Goal: Task Accomplishment & Management: Complete application form

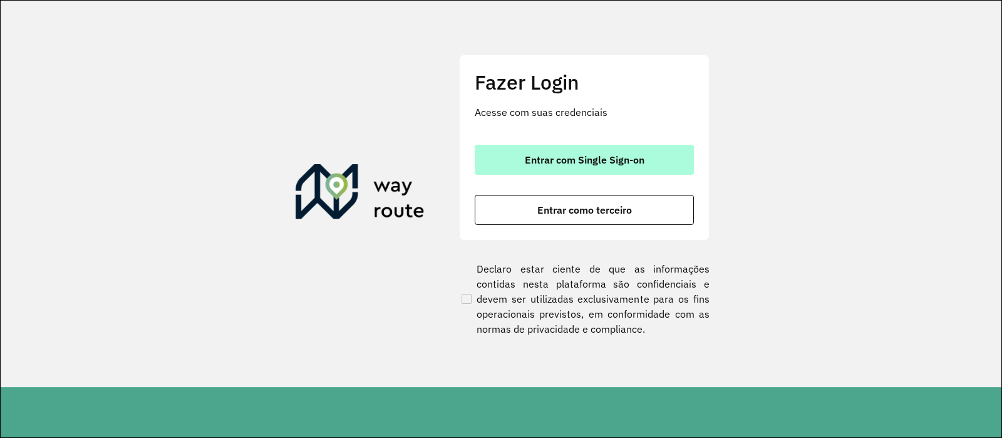
click at [601, 155] on span "Entrar com Single Sign-on" at bounding box center [585, 160] width 120 height 10
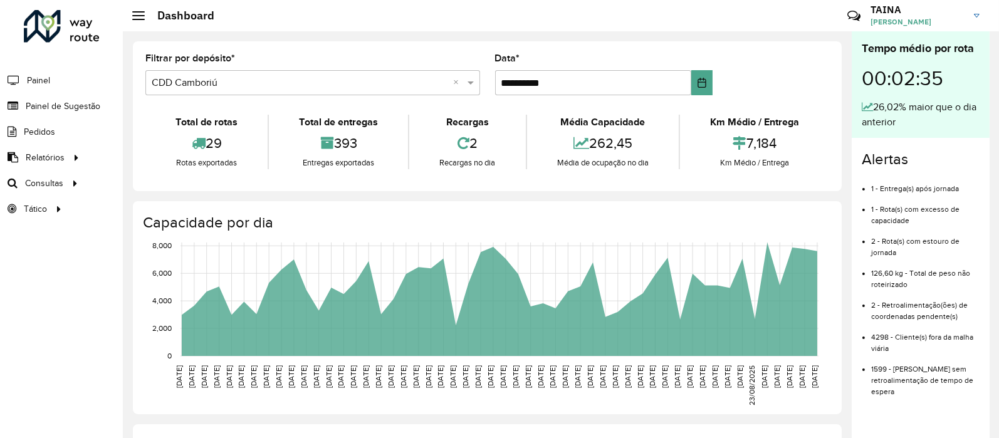
click at [101, 105] on li "Painel de Sugestão" at bounding box center [61, 106] width 123 height 26
click at [82, 103] on span "Painel de Sugestão" at bounding box center [65, 106] width 78 height 13
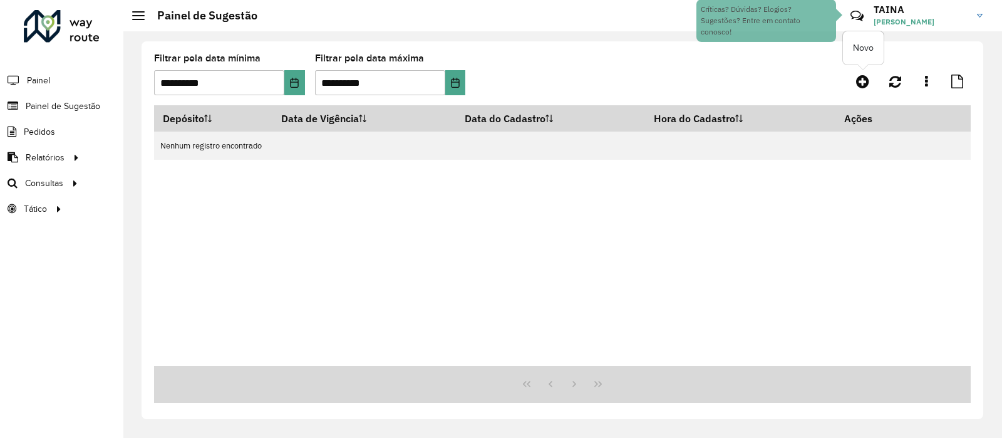
click at [856, 68] on div "**********" at bounding box center [562, 79] width 817 height 51
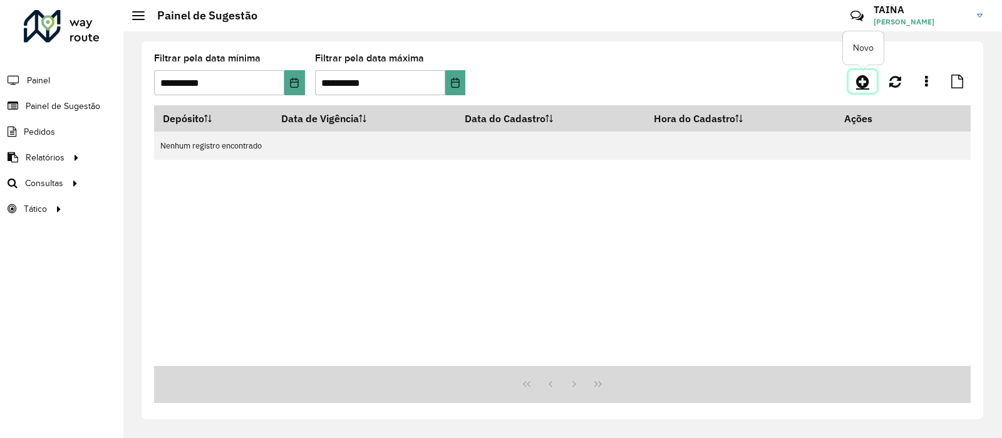
click at [863, 74] on icon at bounding box center [862, 81] width 13 height 15
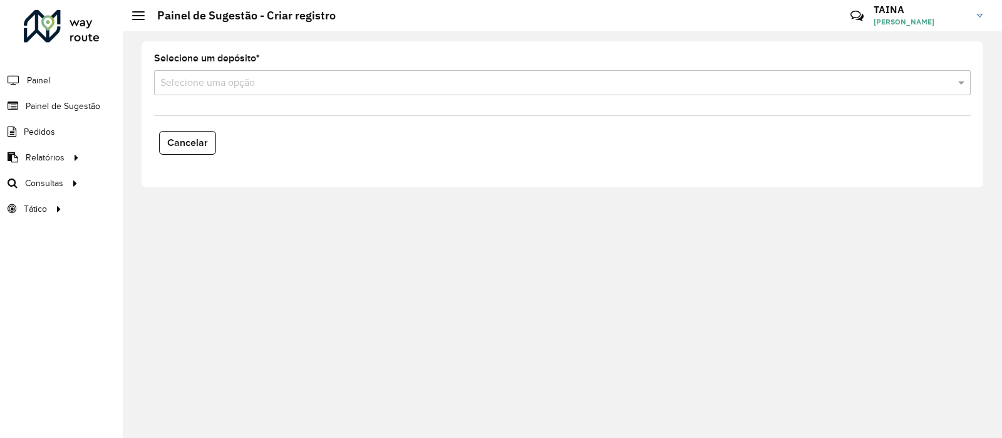
click at [432, 91] on div "Selecione uma opção" at bounding box center [562, 82] width 817 height 25
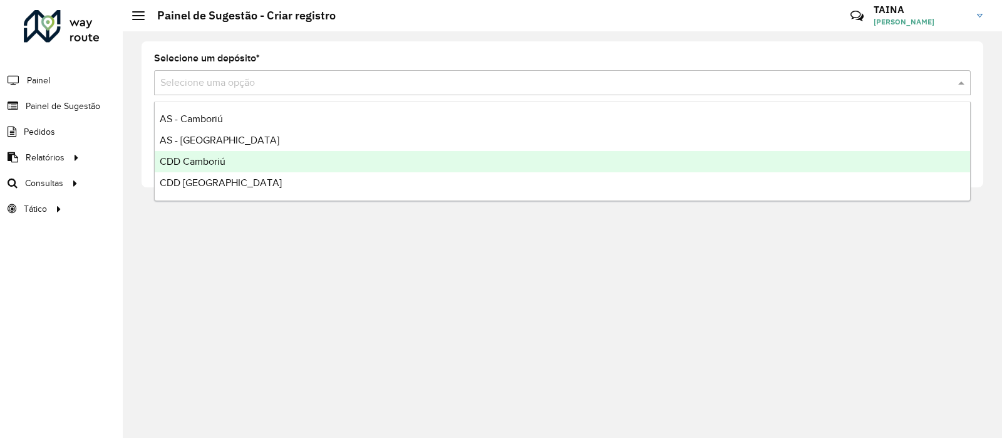
click at [216, 157] on span "CDD Camboriú" at bounding box center [193, 161] width 66 height 11
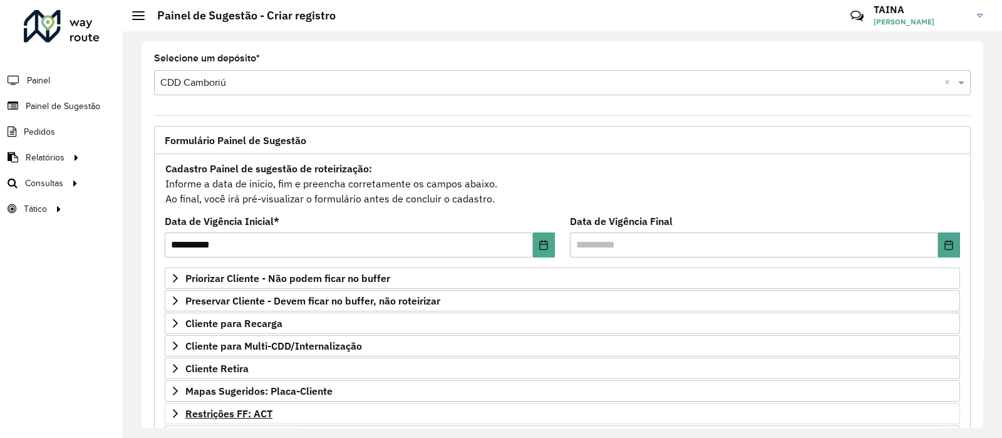
scroll to position [183, 0]
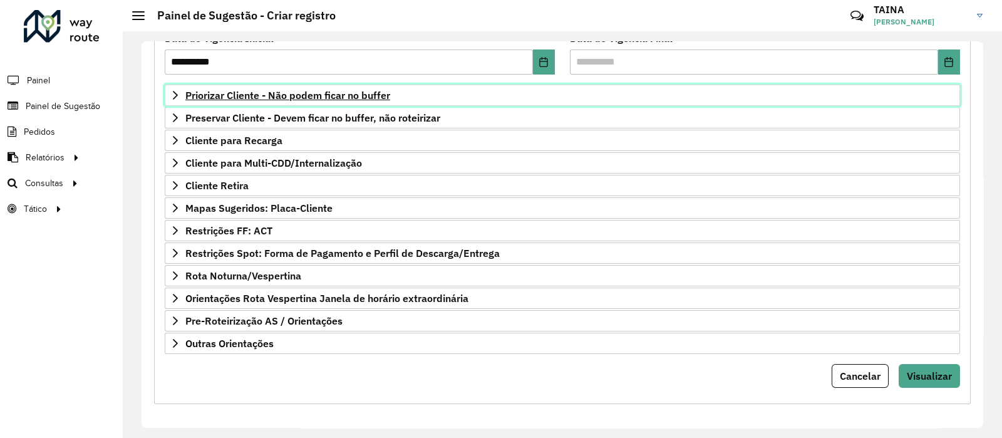
click at [311, 85] on link "Priorizar Cliente - Não podem ficar no buffer" at bounding box center [563, 95] width 796 height 21
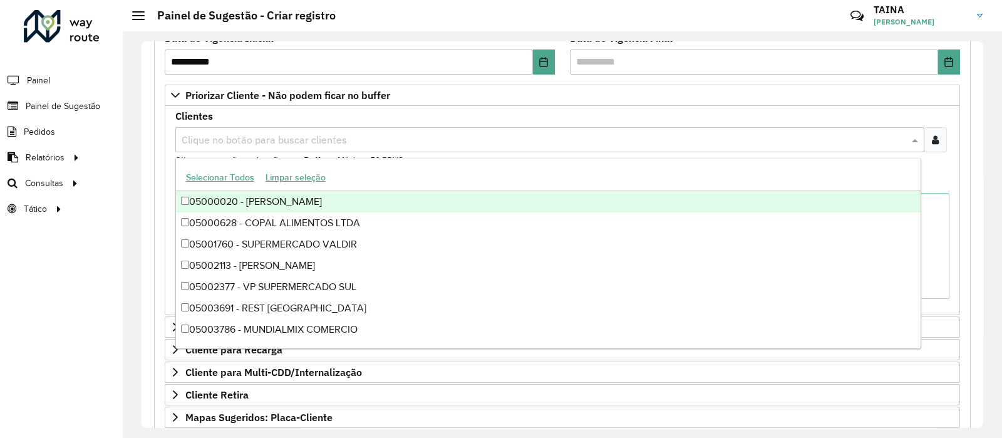
click at [283, 145] on input "text" at bounding box center [544, 140] width 730 height 15
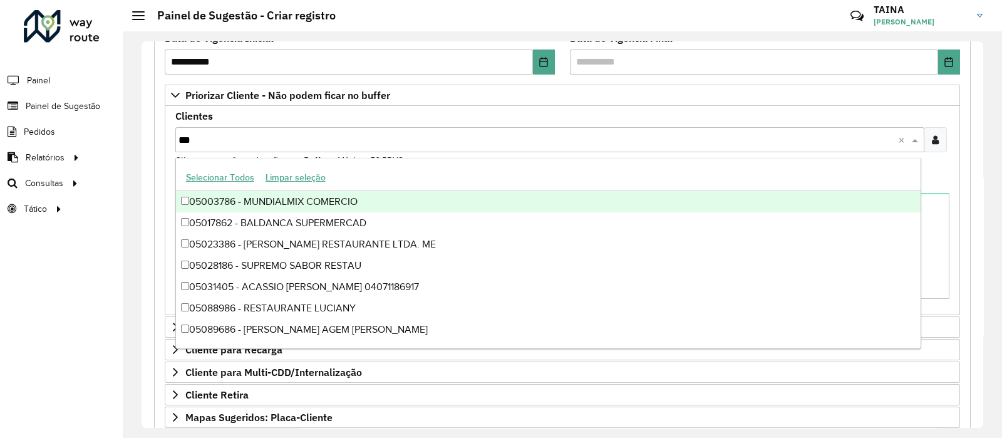
type input "****"
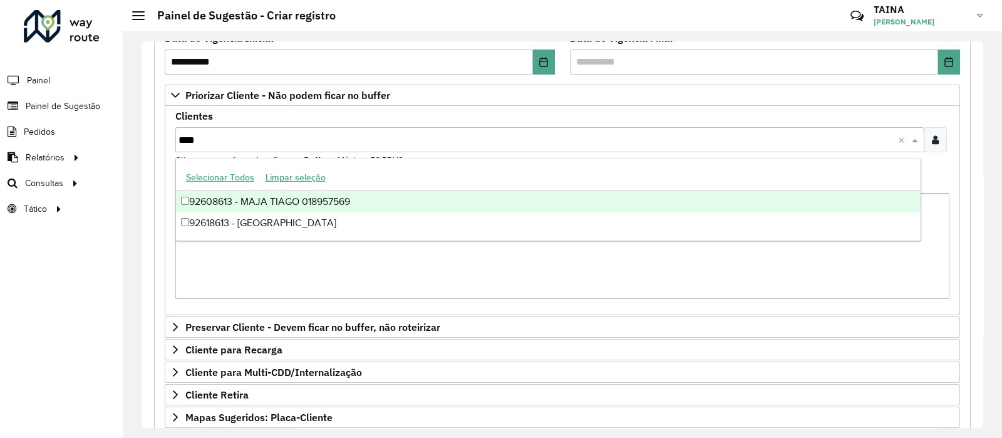
click at [305, 204] on div "92608613 - MAJA TIAGO 018957569" at bounding box center [548, 201] width 745 height 21
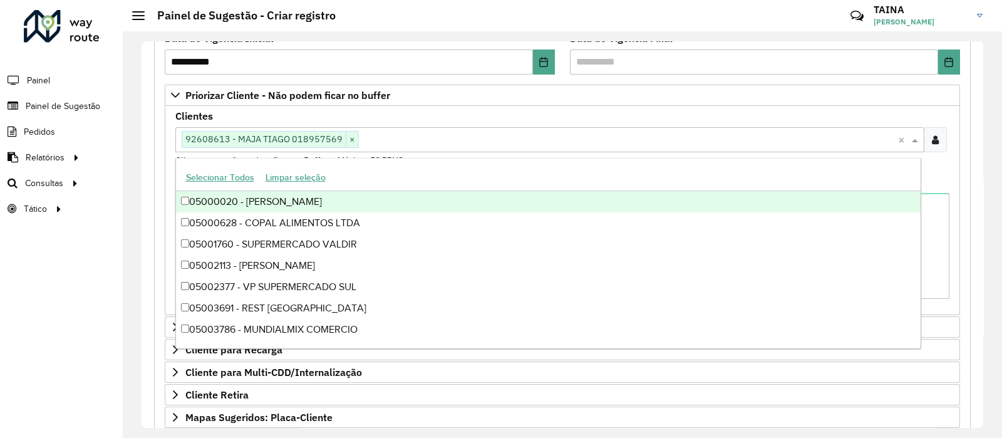
click at [142, 146] on div "**********" at bounding box center [563, 234] width 842 height 387
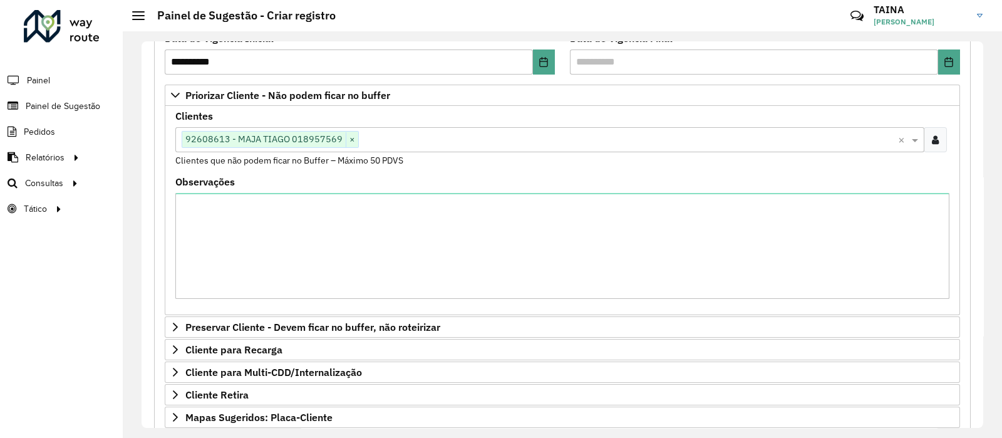
scroll to position [340, 0]
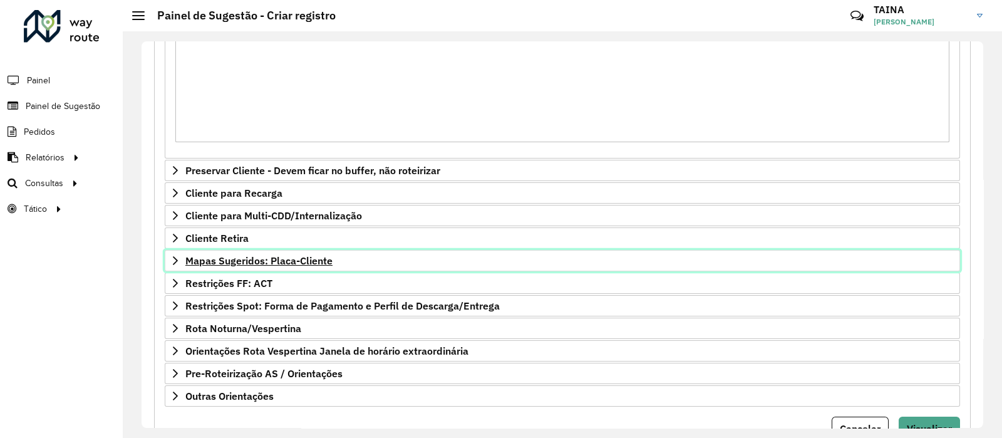
click at [281, 259] on span "Mapas Sugeridos: Placa-Cliente" at bounding box center [258, 261] width 147 height 10
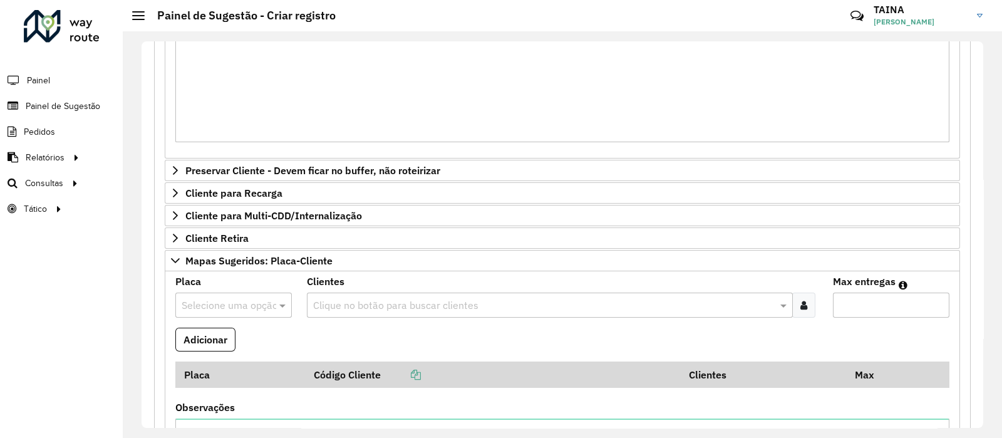
click at [204, 314] on div "Selecione uma opção" at bounding box center [233, 305] width 117 height 25
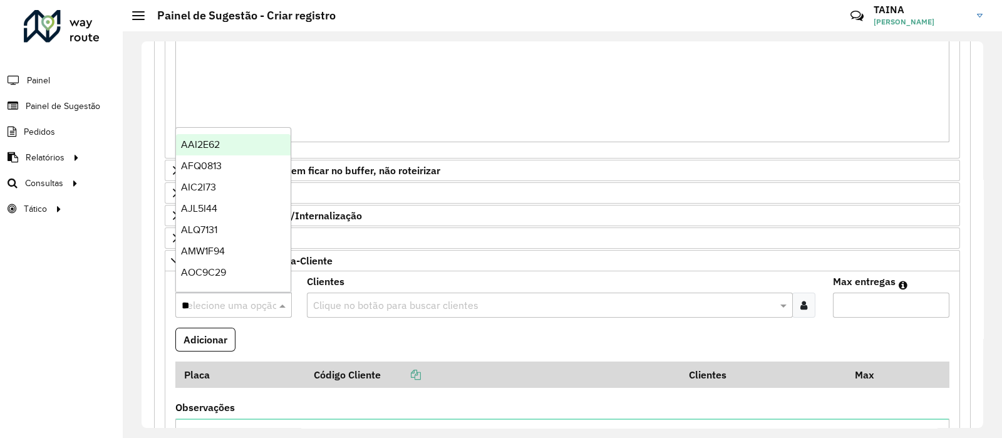
type input "***"
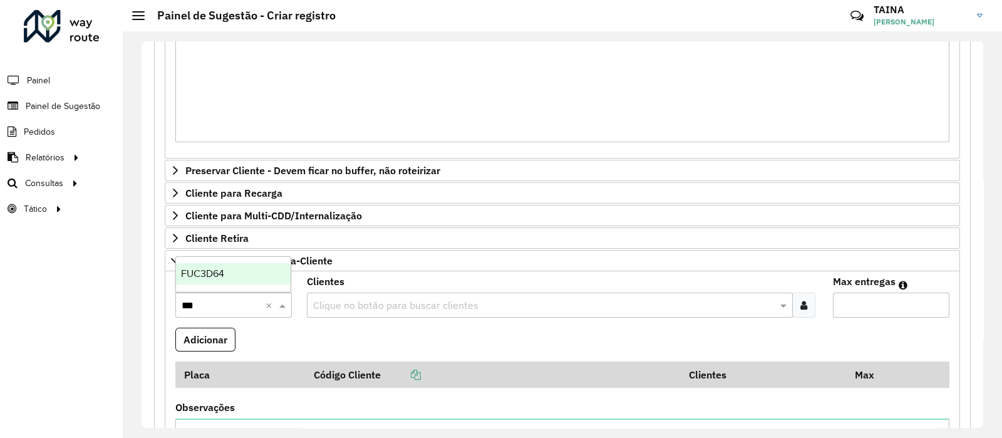
click at [217, 286] on ng-dropdown-panel "FUC3D64" at bounding box center [233, 274] width 116 height 36
click at [212, 271] on span "FUC3D64" at bounding box center [202, 273] width 43 height 11
click at [351, 307] on input "text" at bounding box center [543, 305] width 467 height 15
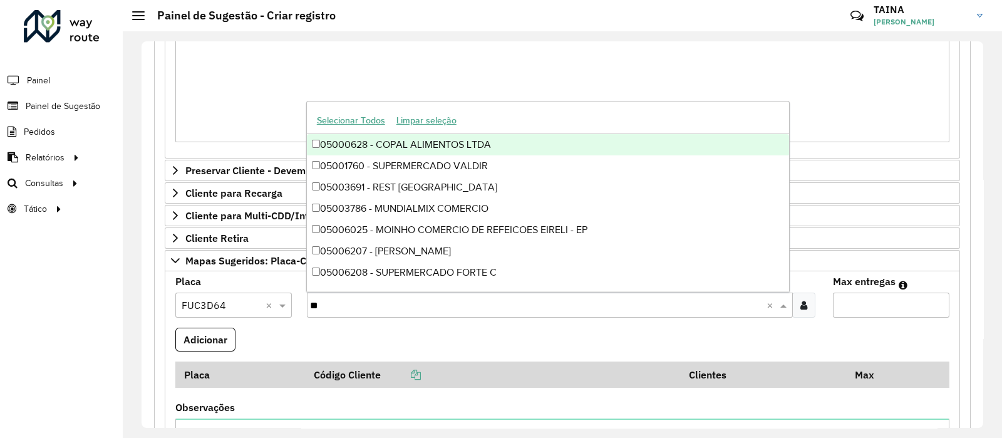
type input "***"
click at [455, 143] on div "05000628 - COPAL ALIMENTOS LTDA" at bounding box center [548, 144] width 483 height 21
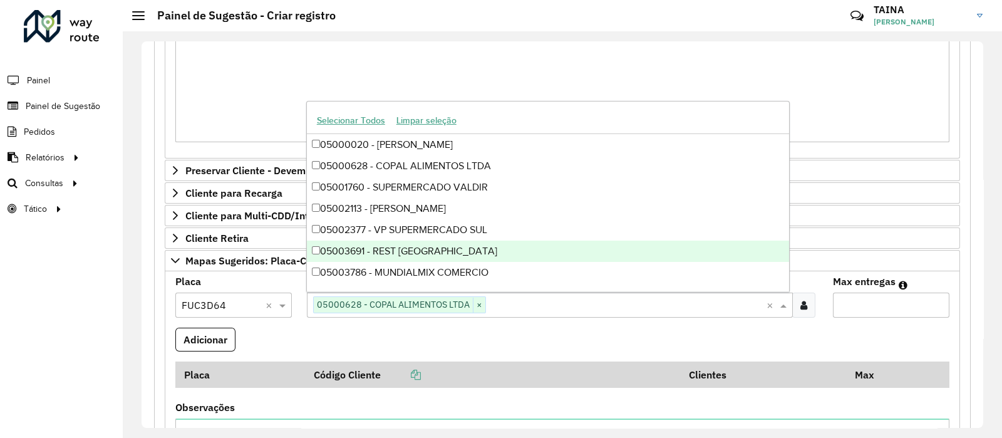
click at [849, 296] on input "Max entregas" at bounding box center [891, 305] width 117 height 25
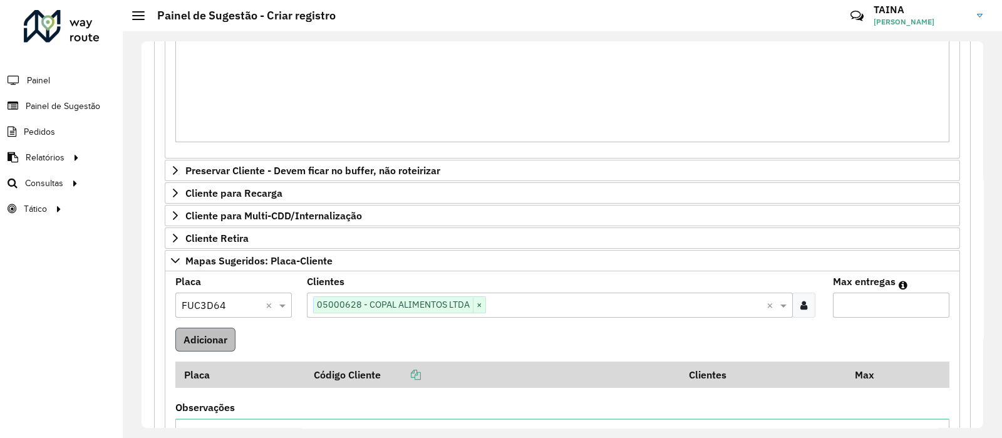
type input "*"
click at [219, 343] on button "Adicionar" at bounding box center [205, 340] width 60 height 24
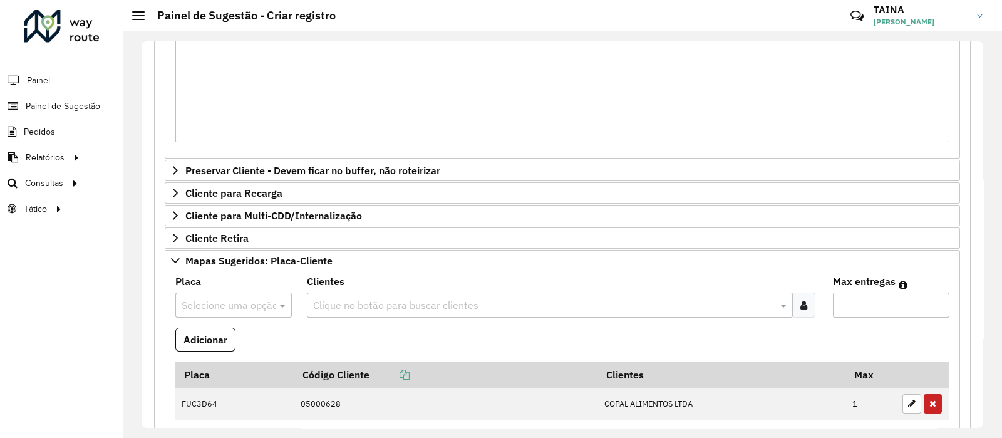
scroll to position [653, 0]
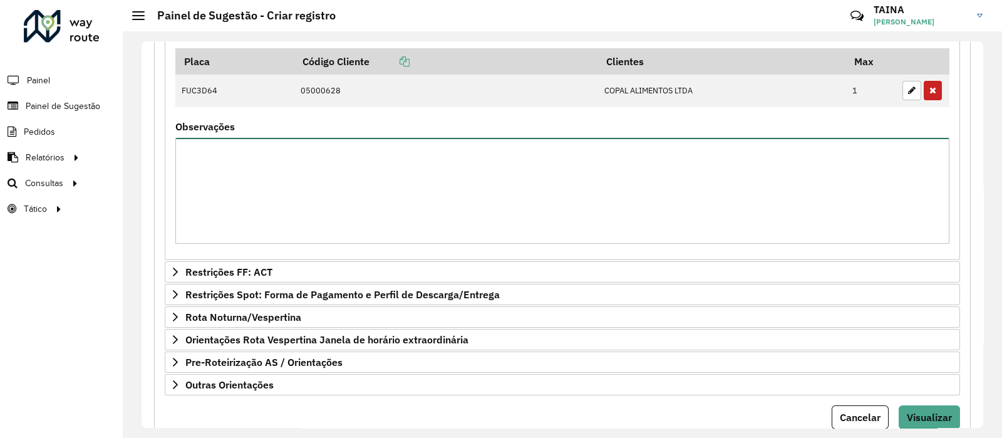
click at [353, 203] on textarea "Observações" at bounding box center [562, 191] width 774 height 106
type textarea "**********"
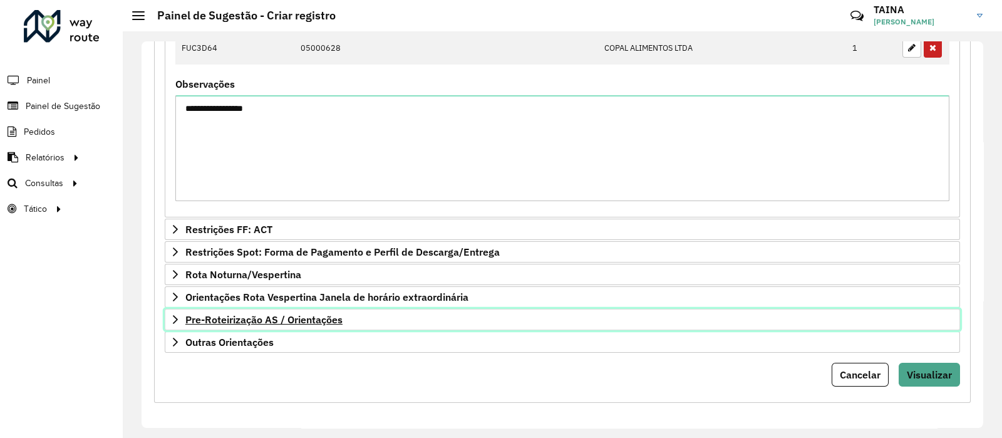
click at [264, 315] on span "Pre-Roteirização AS / Orientações" at bounding box center [263, 319] width 157 height 10
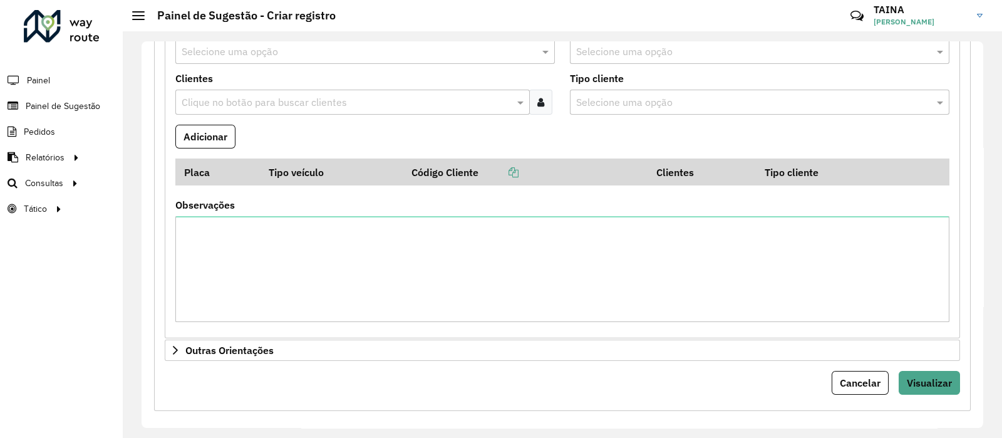
scroll to position [852, 0]
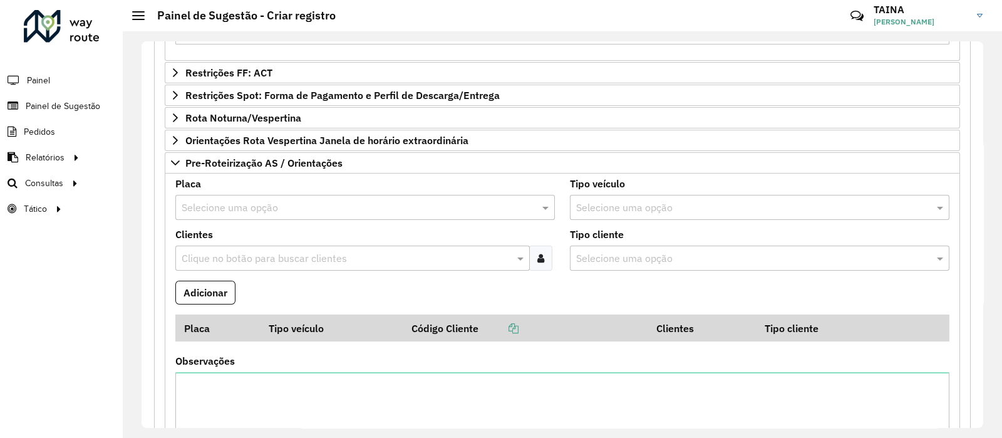
click at [276, 200] on input "text" at bounding box center [353, 207] width 342 height 15
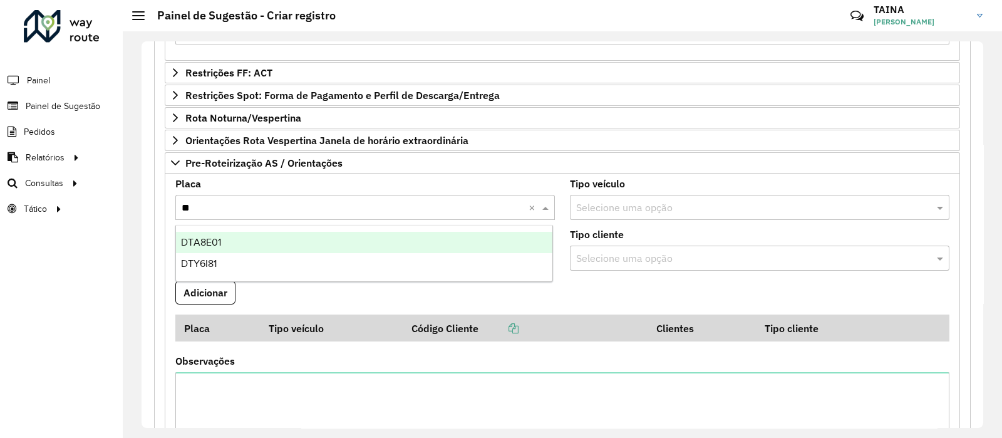
type input "***"
click at [335, 249] on div "DTY6I81" at bounding box center [364, 242] width 376 height 21
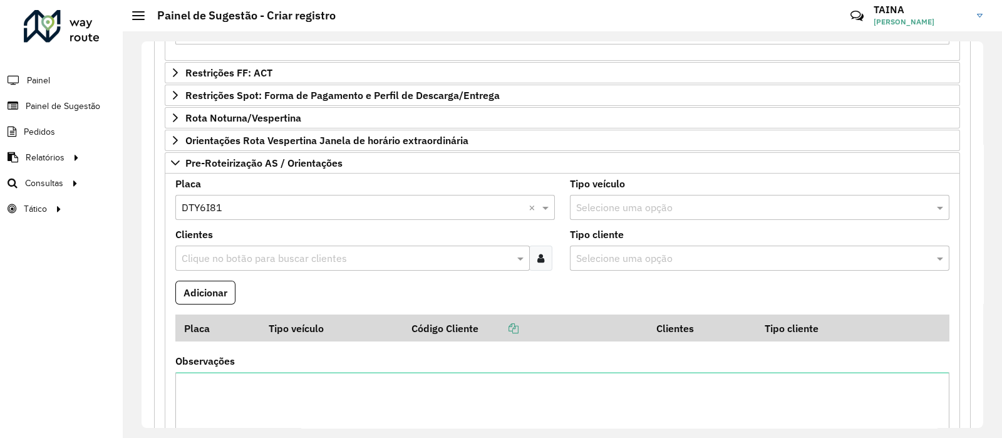
click at [337, 251] on input "text" at bounding box center [347, 258] width 336 height 15
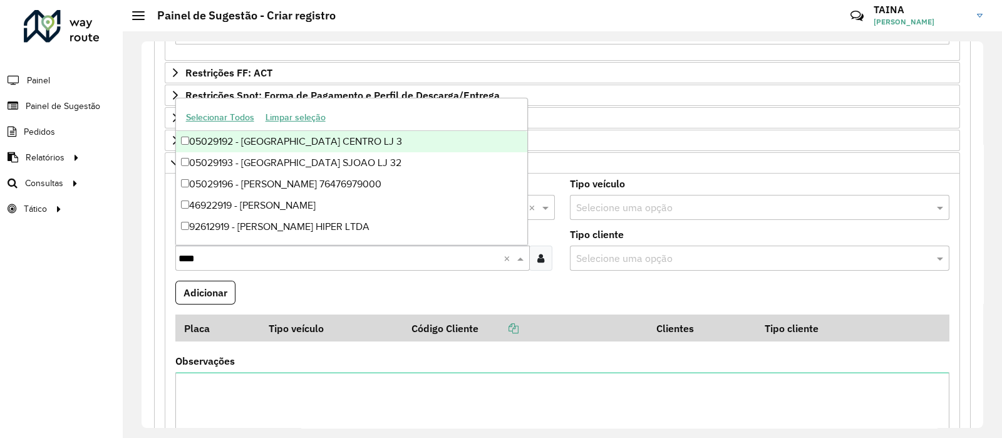
type input "*****"
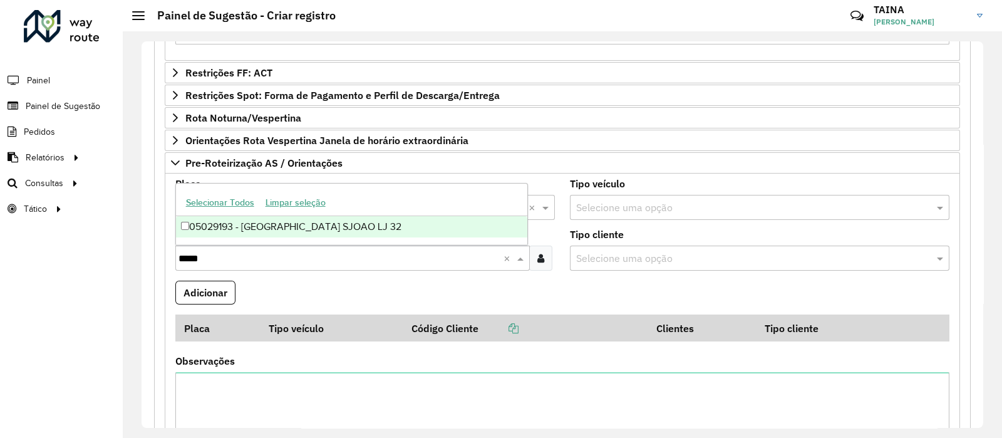
click at [331, 234] on div "05029193 - [GEOGRAPHIC_DATA] SJOAO LJ 32" at bounding box center [351, 226] width 351 height 21
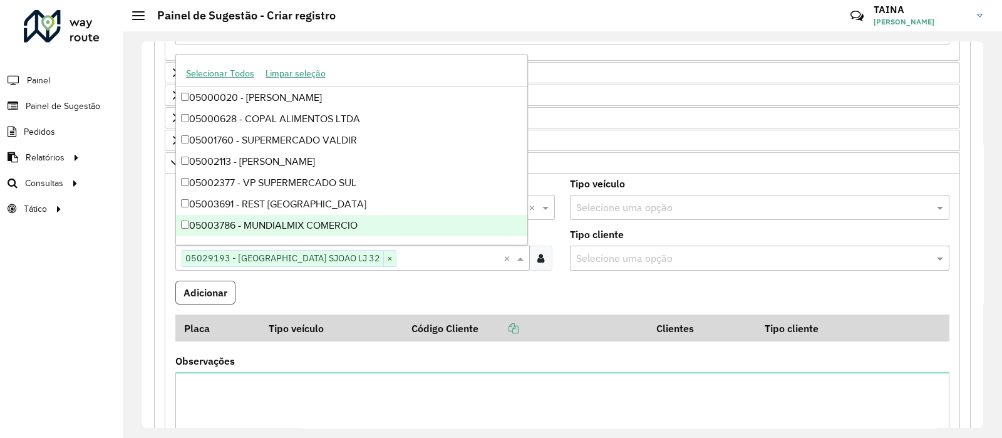
click at [202, 291] on button "Adicionar" at bounding box center [205, 293] width 60 height 24
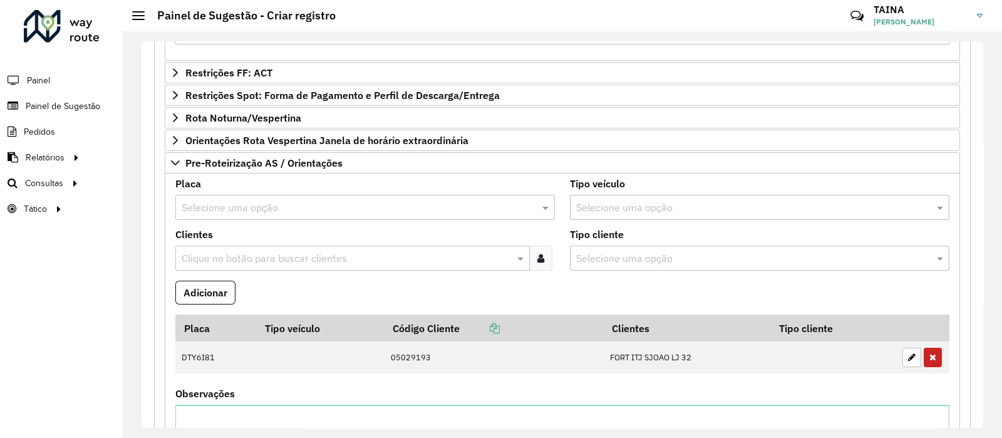
click at [276, 216] on div "Selecione uma opção" at bounding box center [365, 207] width 380 height 25
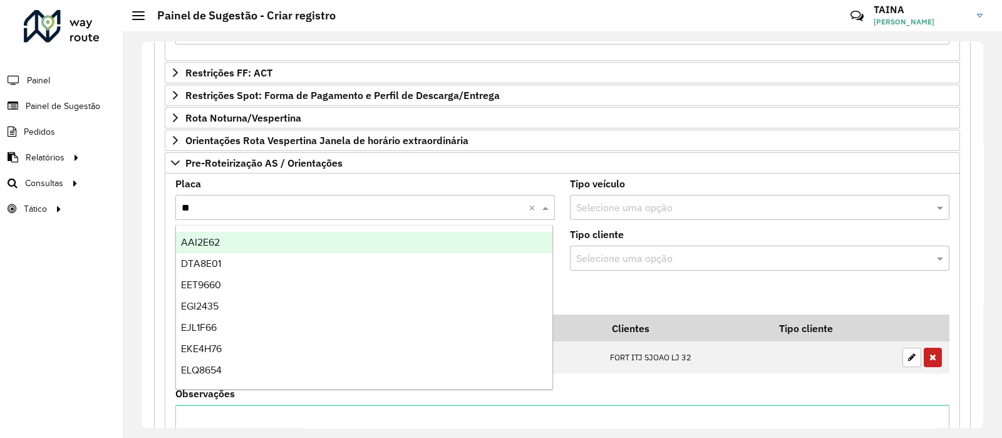
type input "***"
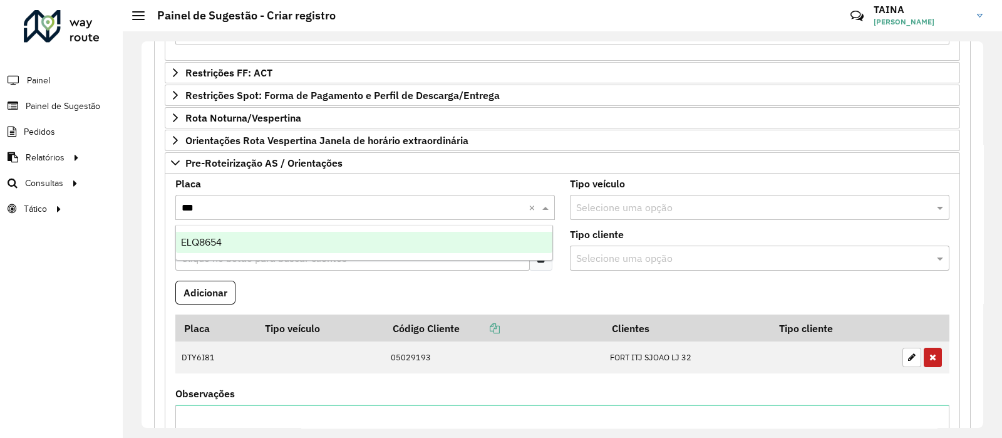
click at [308, 249] on div "ELQ8654" at bounding box center [364, 242] width 376 height 21
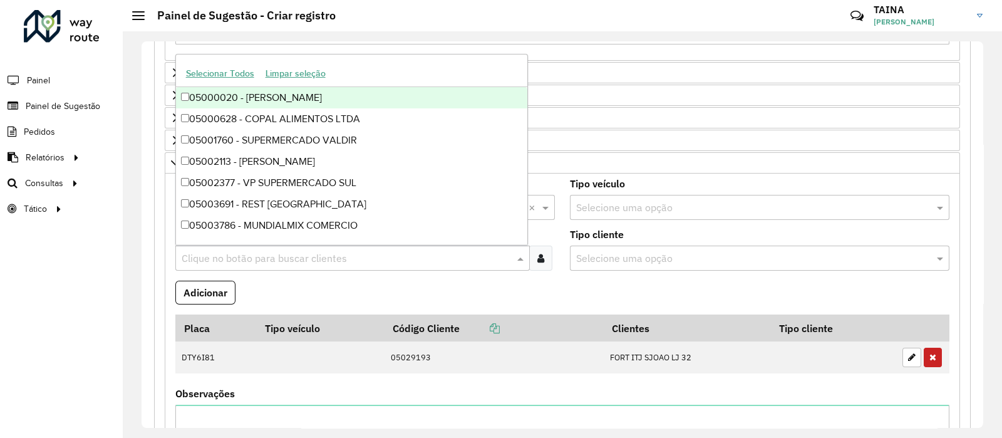
click at [308, 252] on input "text" at bounding box center [347, 258] width 336 height 15
type input "*****"
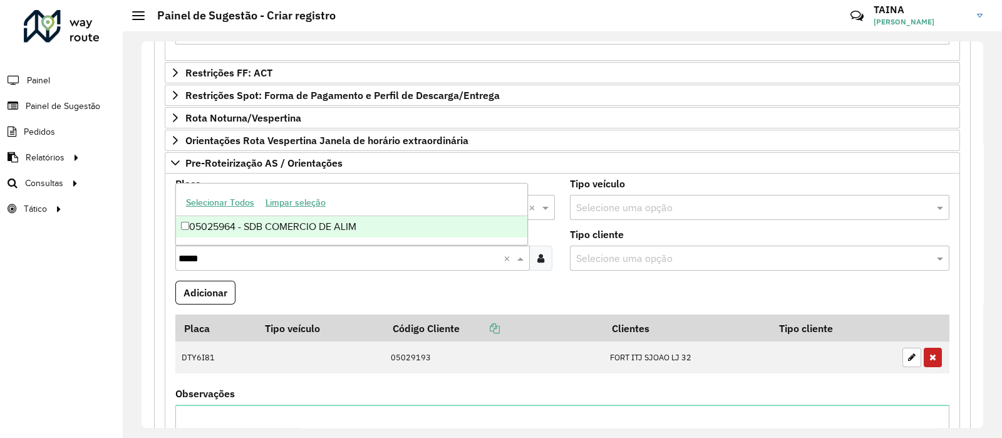
click at [224, 231] on div "05025964 - SDB COMERCIO DE ALIM" at bounding box center [351, 226] width 351 height 21
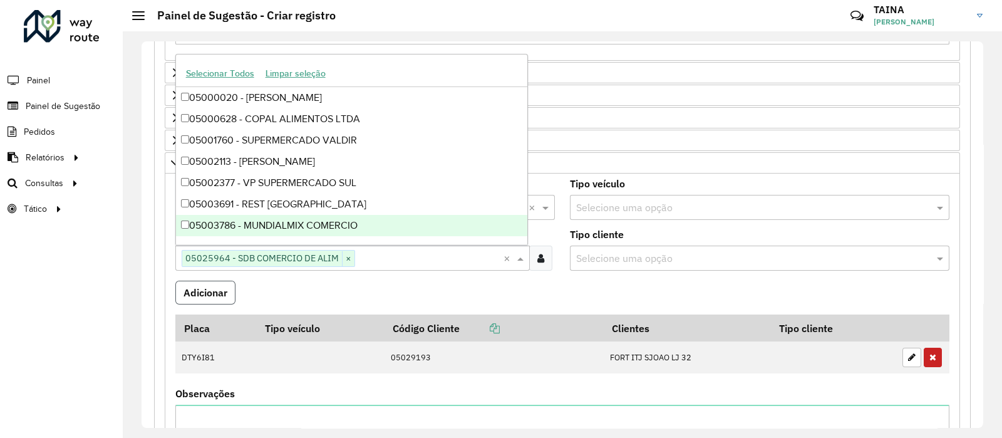
click at [218, 294] on button "Adicionar" at bounding box center [205, 293] width 60 height 24
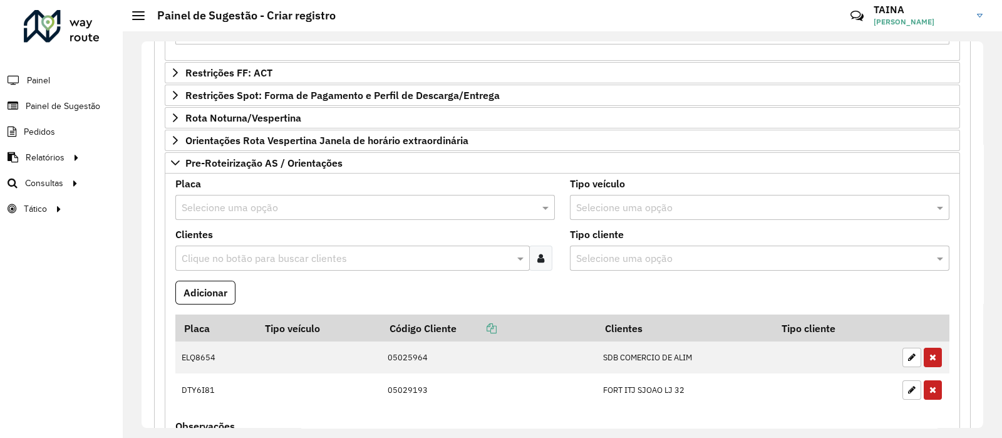
click at [288, 210] on input "text" at bounding box center [353, 207] width 342 height 15
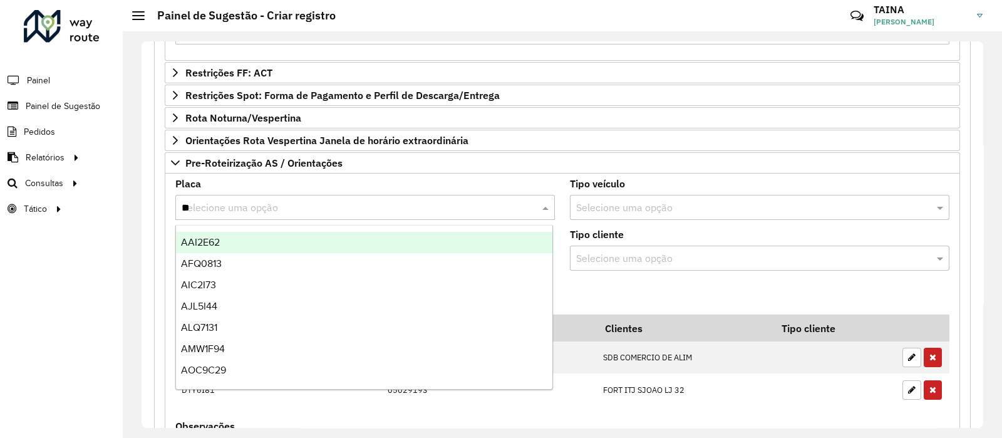
type input "***"
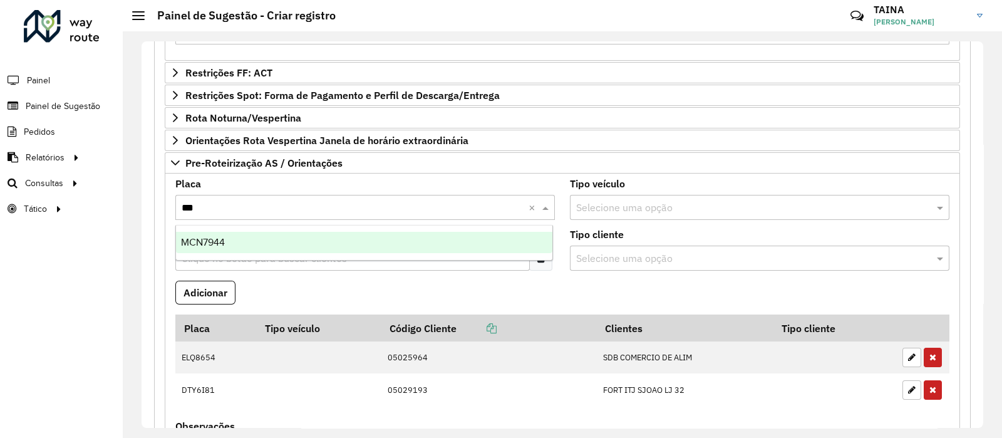
click at [290, 243] on div "MCN7944" at bounding box center [364, 242] width 376 height 21
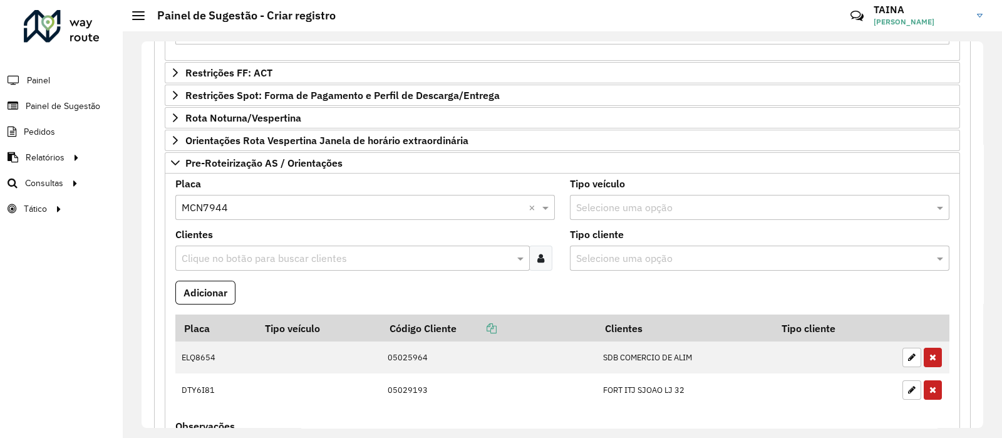
click at [296, 252] on input "text" at bounding box center [347, 258] width 336 height 15
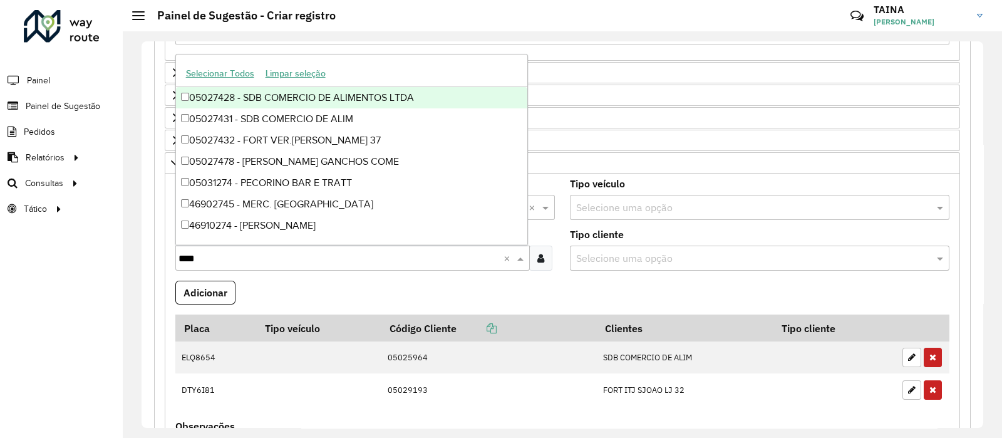
type input "*****"
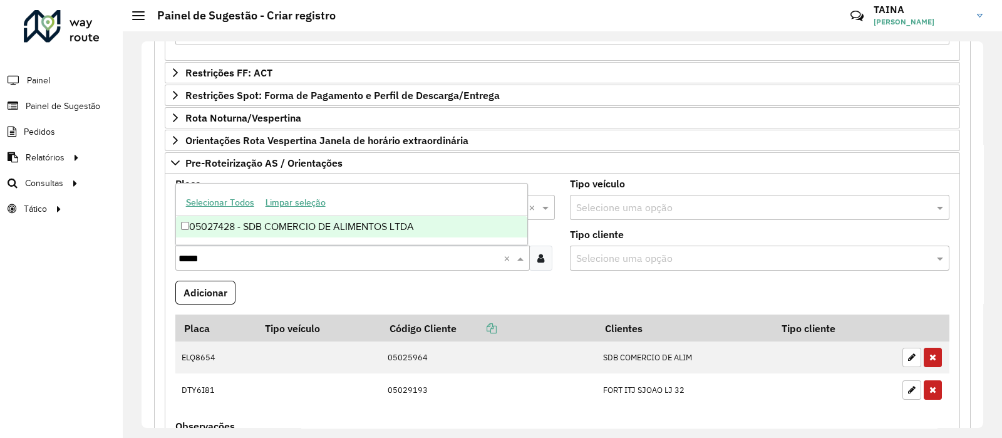
click at [319, 236] on div "05027428 - SDB COMERCIO DE ALIMENTOS LTDA" at bounding box center [351, 226] width 351 height 21
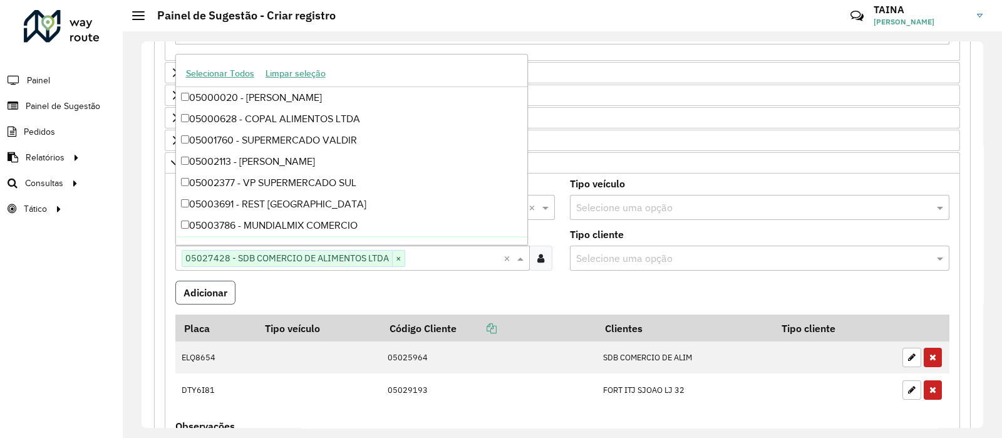
click at [185, 288] on button "Adicionar" at bounding box center [205, 293] width 60 height 24
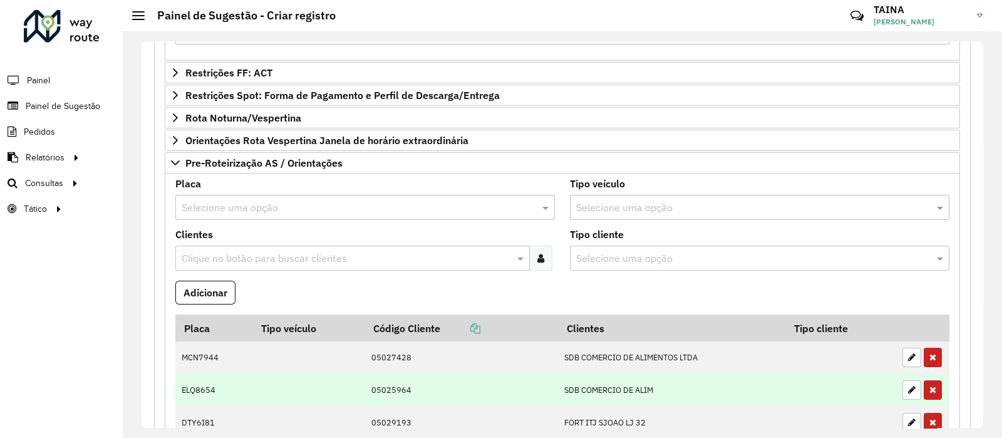
scroll to position [1008, 0]
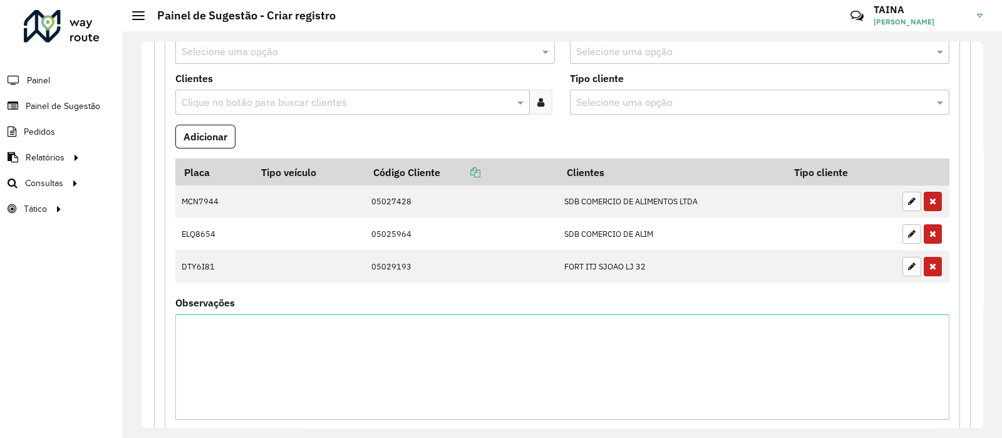
click at [348, 51] on input "text" at bounding box center [353, 51] width 342 height 15
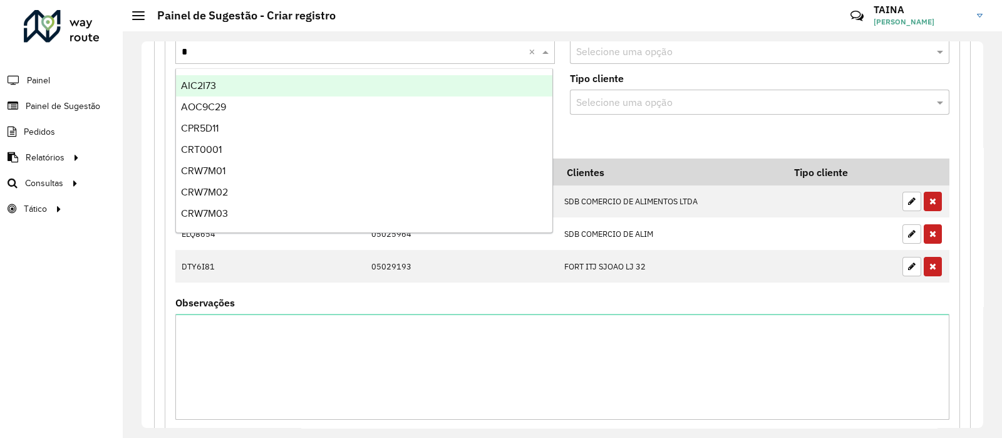
scroll to position [1009, 0]
type input "***"
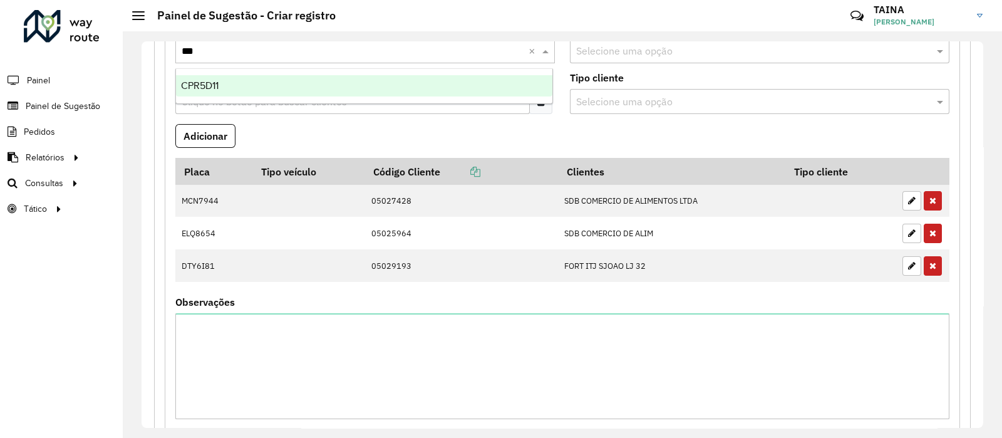
click at [355, 95] on div "CPR5D11" at bounding box center [364, 85] width 376 height 21
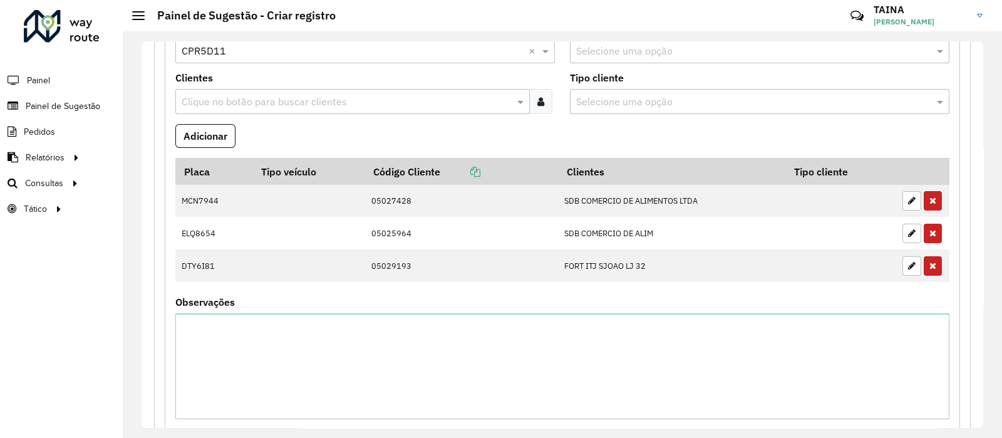
click at [359, 98] on input "text" at bounding box center [347, 102] width 336 height 15
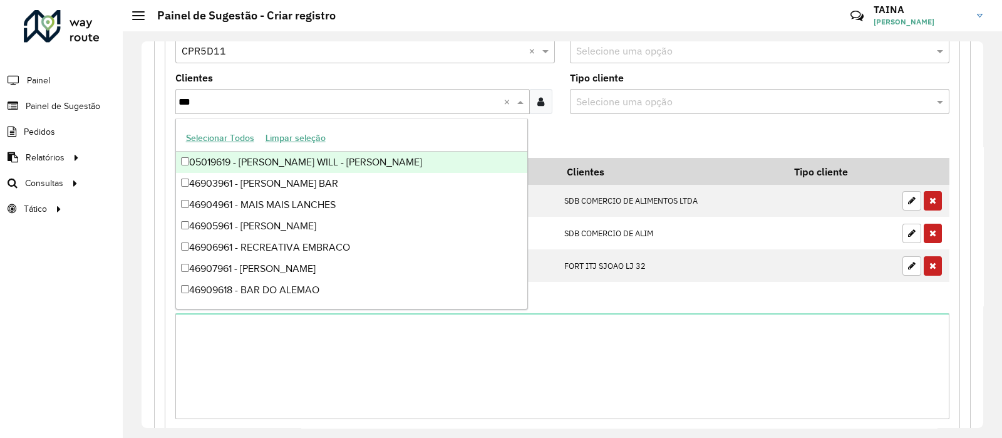
type input "****"
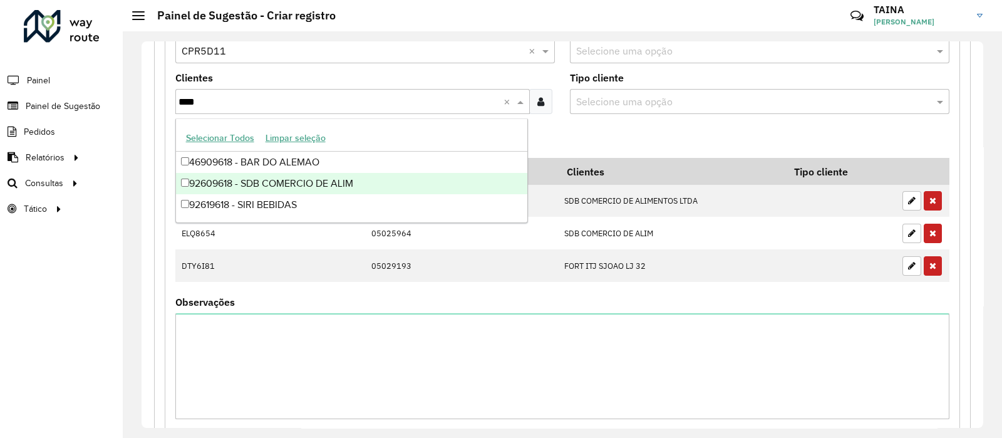
click at [319, 174] on div "92609618 - SDB COMERCIO DE ALIM" at bounding box center [351, 183] width 351 height 21
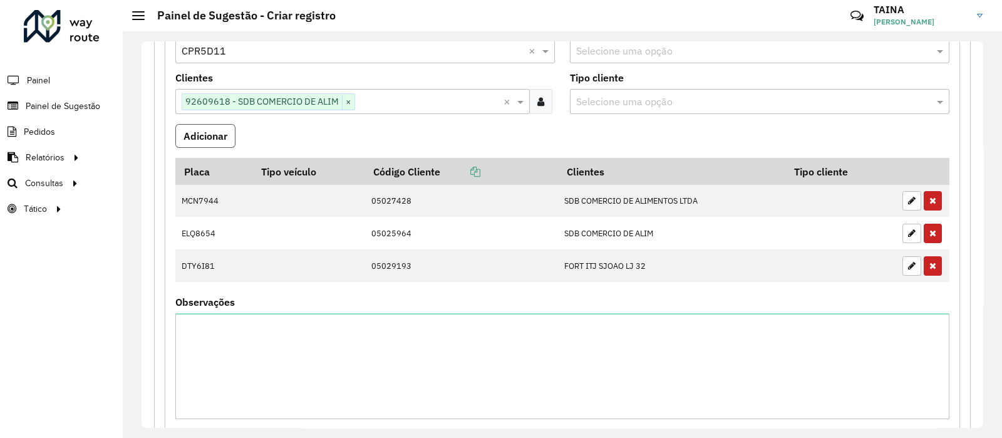
click at [200, 137] on button "Adicionar" at bounding box center [205, 136] width 60 height 24
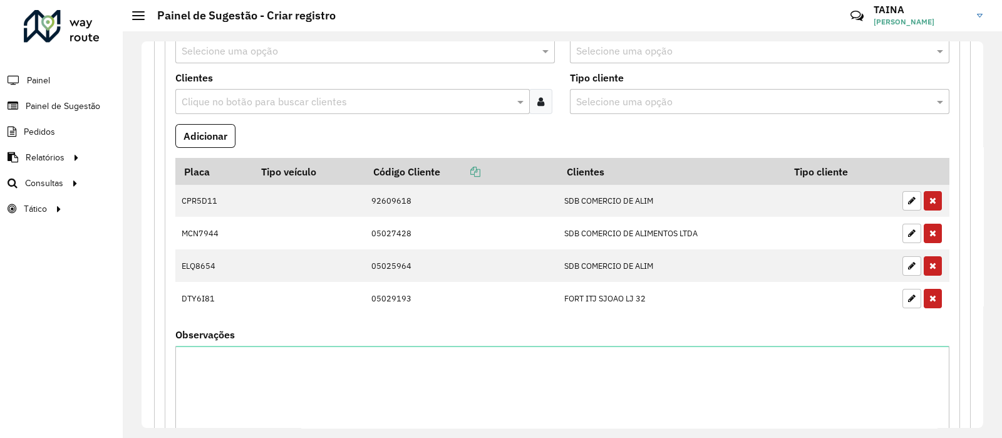
scroll to position [930, 0]
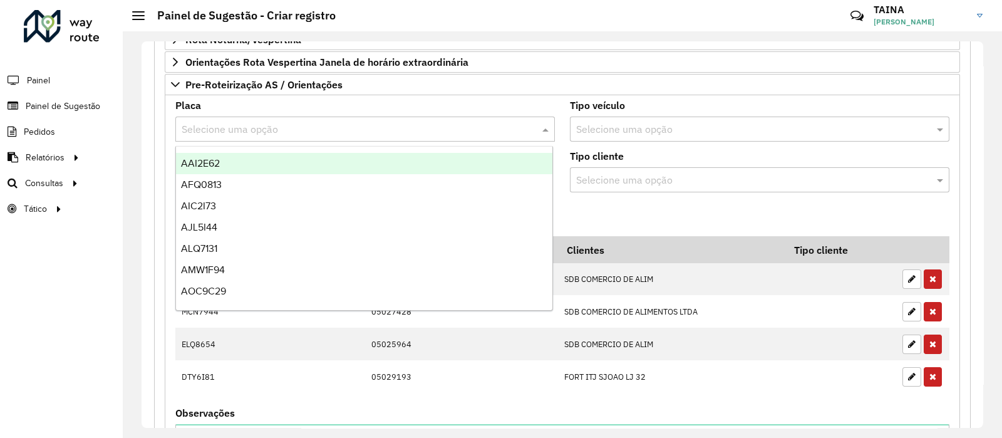
click at [329, 123] on input "text" at bounding box center [353, 129] width 342 height 15
type input "***"
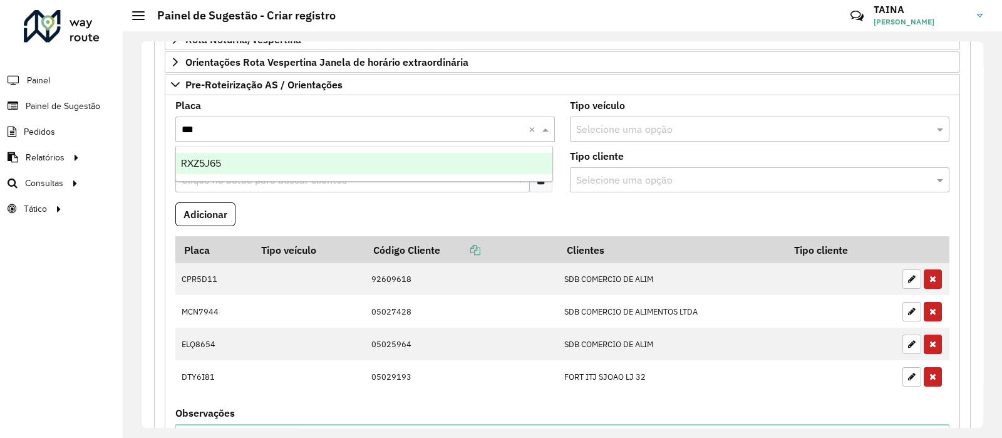
click at [299, 163] on div "RXZ5J65" at bounding box center [364, 163] width 376 height 21
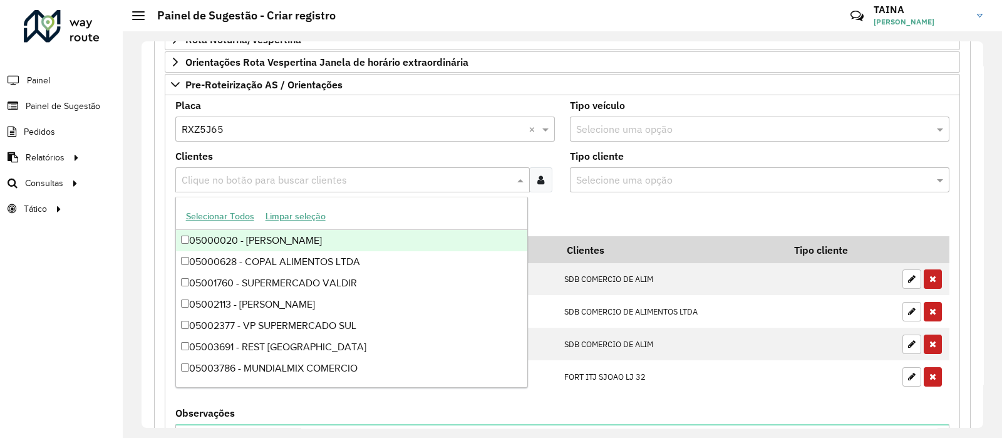
click at [307, 173] on input "text" at bounding box center [347, 180] width 336 height 15
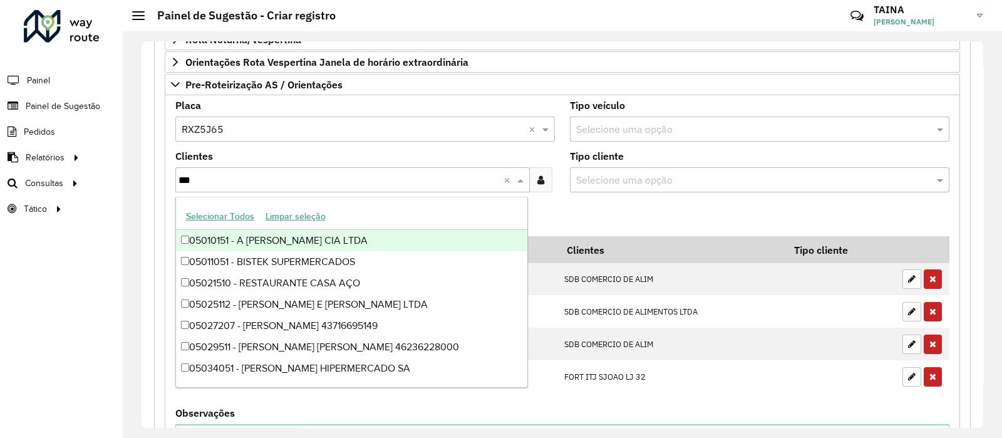
type input "****"
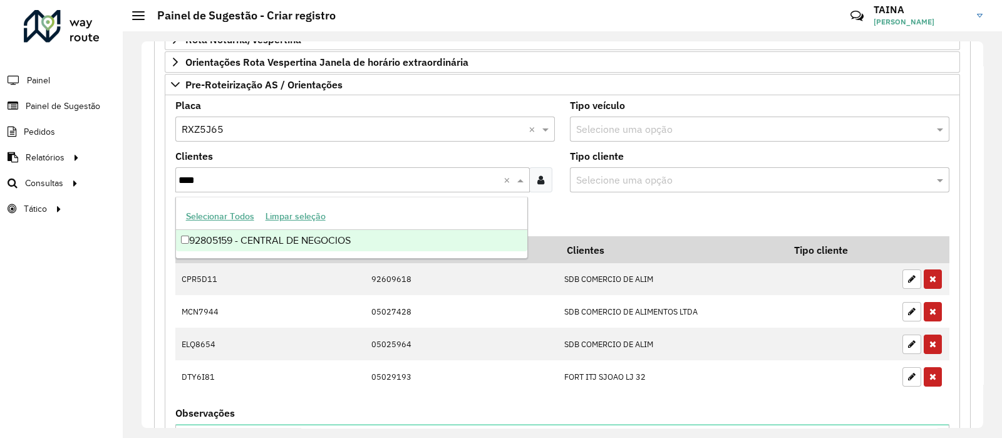
click at [304, 232] on div "92805159 - CENTRAL DE NEGOCIOS" at bounding box center [351, 240] width 351 height 21
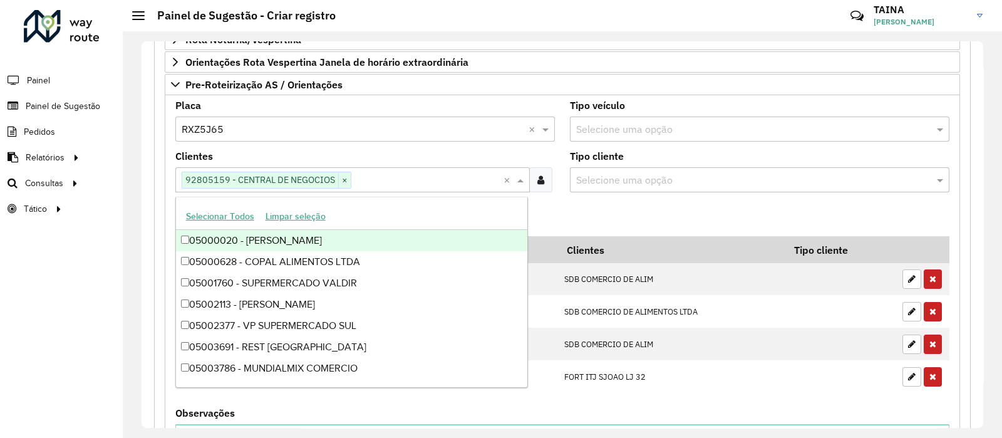
click at [524, 199] on ng-dropdown-panel "Selecionar Todos Limpar seleção 05000020 - [PERSON_NAME] MANOE 05000628 - COPAL…" at bounding box center [351, 292] width 353 height 191
click at [538, 193] on formly-field "Clientes Clique no botão para buscar clientes 92805159 - CENTRAL DE NEGOCIOS × ×" at bounding box center [365, 177] width 395 height 51
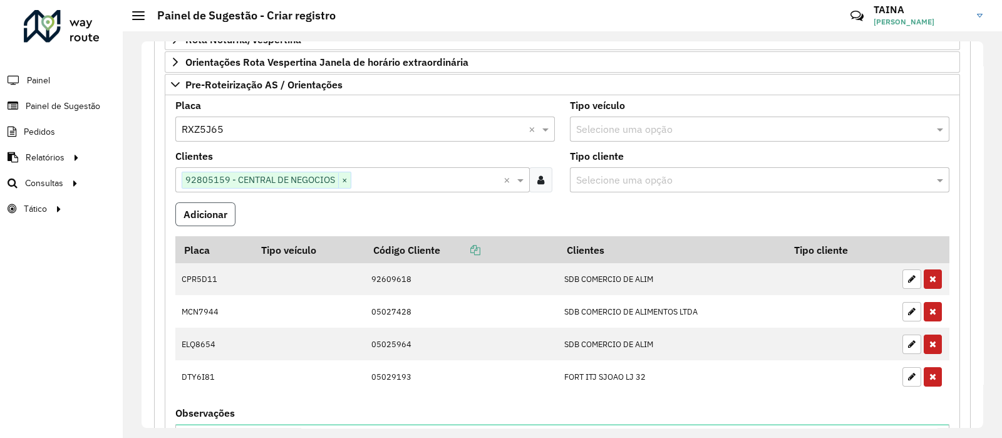
click at [184, 207] on button "Adicionar" at bounding box center [205, 214] width 60 height 24
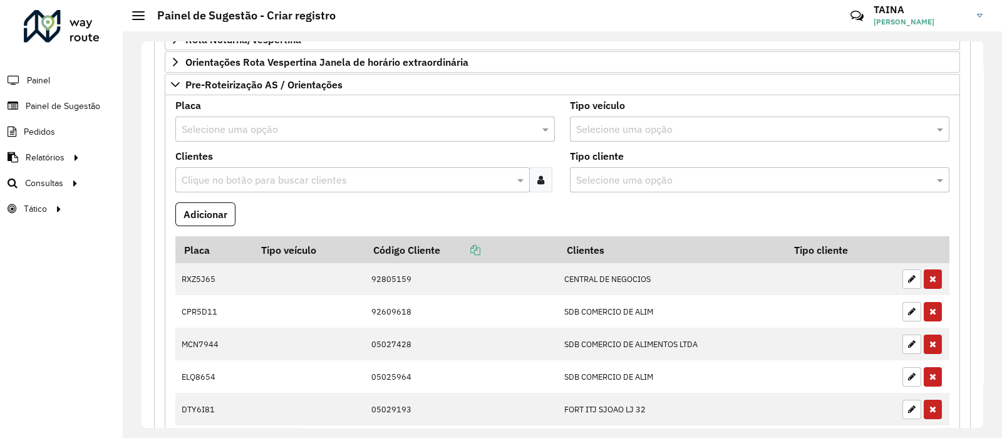
scroll to position [1177, 0]
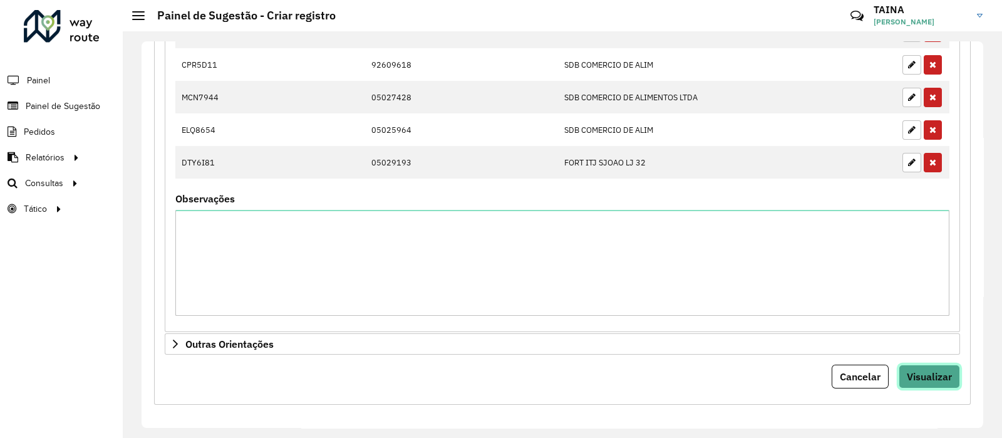
click at [915, 370] on span "Visualizar" at bounding box center [929, 376] width 45 height 13
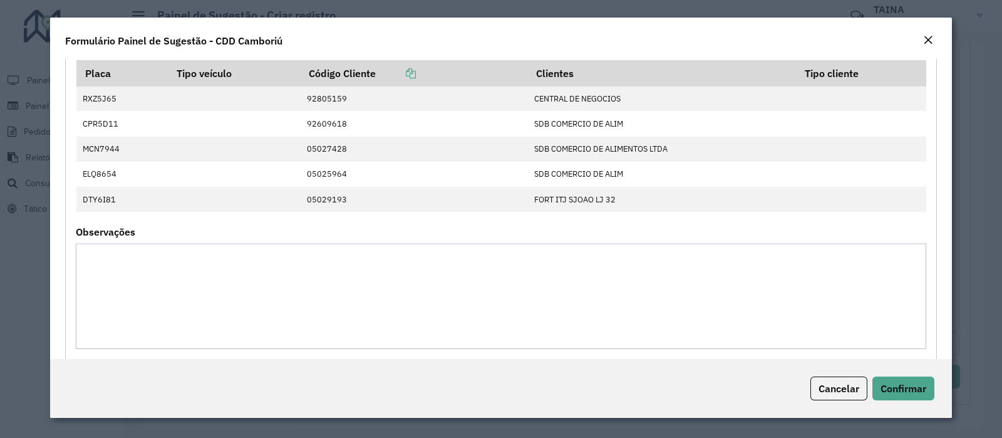
scroll to position [569, 0]
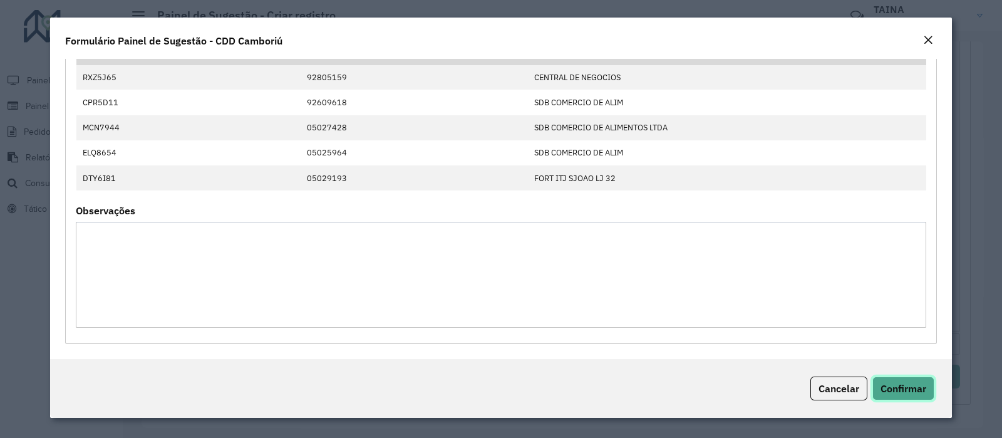
click at [893, 390] on span "Confirmar" at bounding box center [904, 388] width 46 height 13
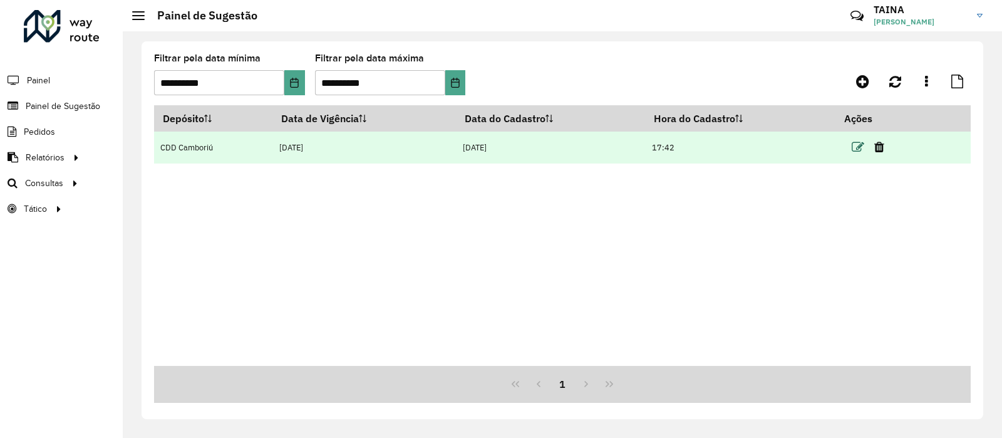
click at [860, 148] on icon at bounding box center [858, 147] width 13 height 13
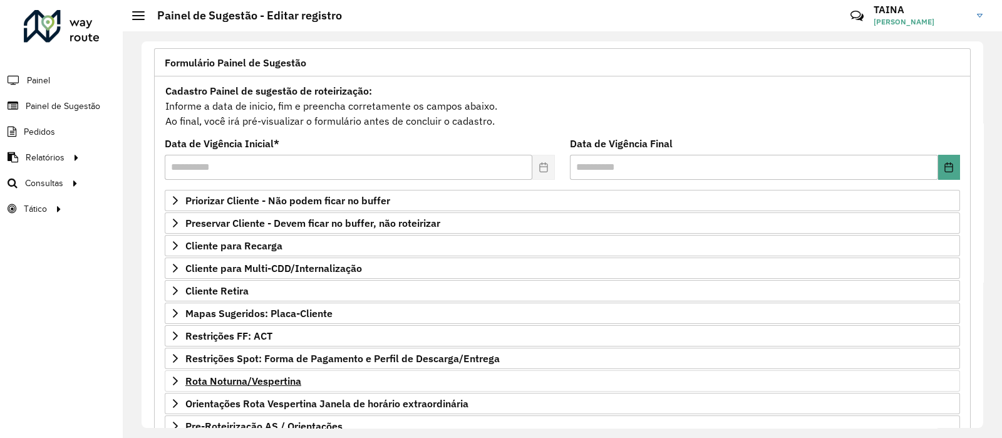
scroll to position [183, 0]
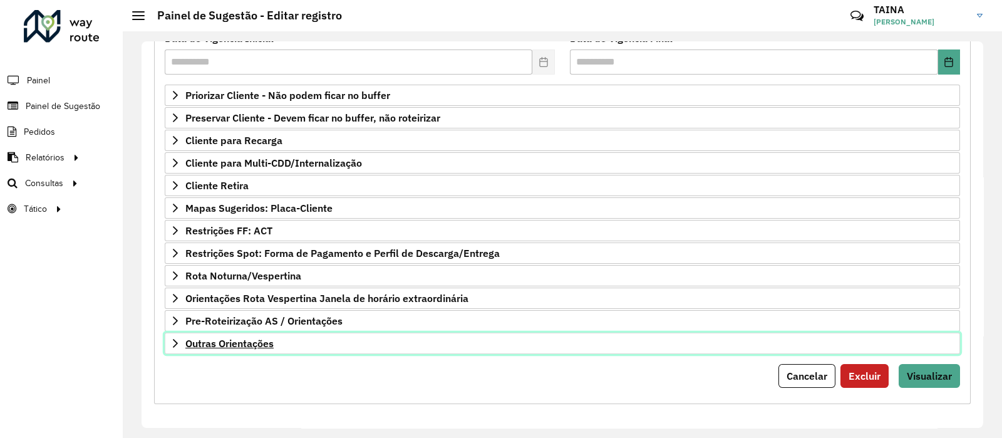
click at [255, 349] on link "Outras Orientações" at bounding box center [563, 343] width 796 height 21
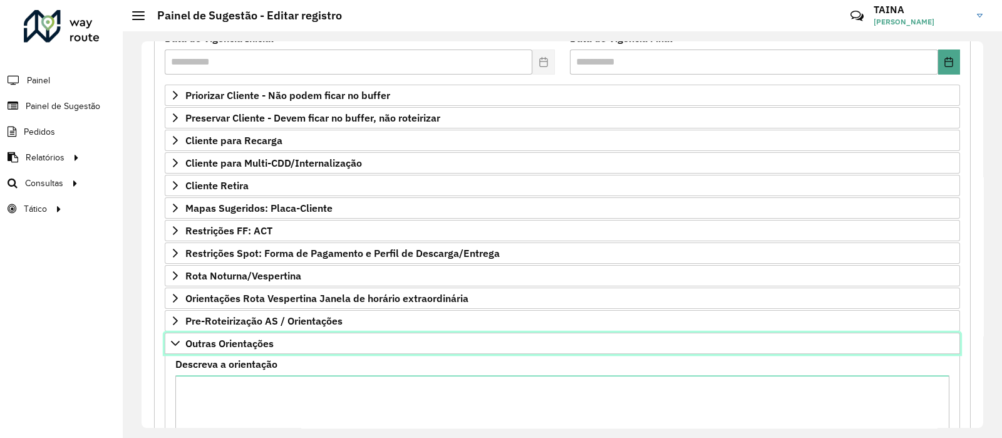
scroll to position [325, 0]
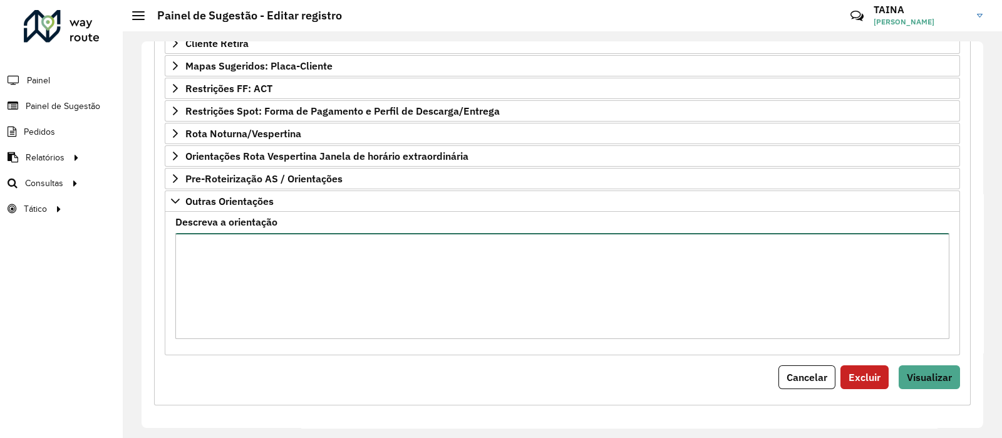
click at [299, 280] on textarea "Descreva a orientação" at bounding box center [562, 286] width 774 height 106
type textarea "*"
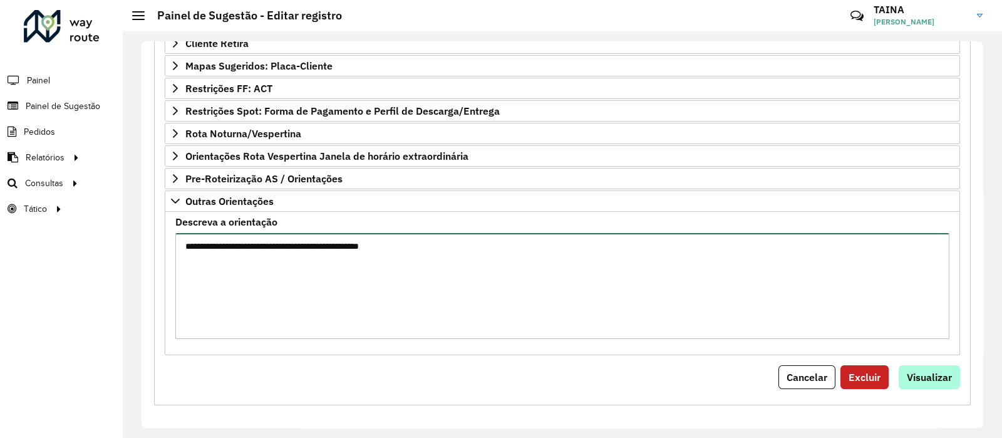
type textarea "**********"
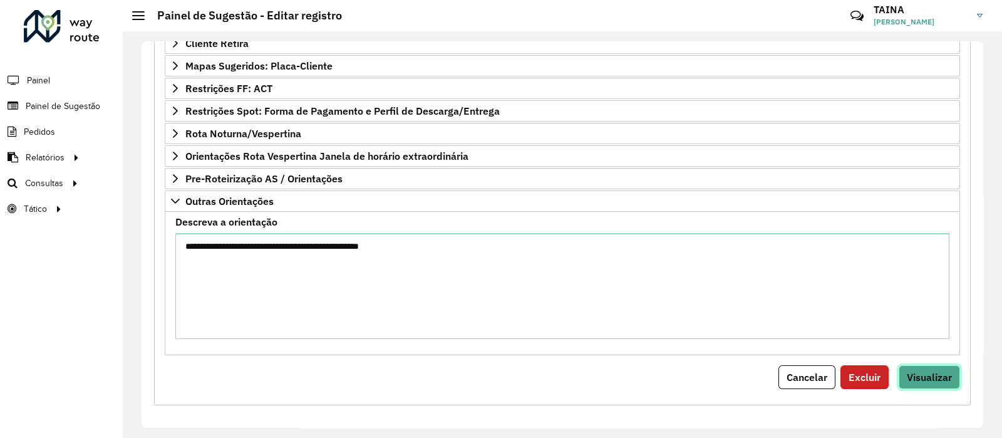
click at [927, 365] on button "Visualizar" at bounding box center [929, 377] width 61 height 24
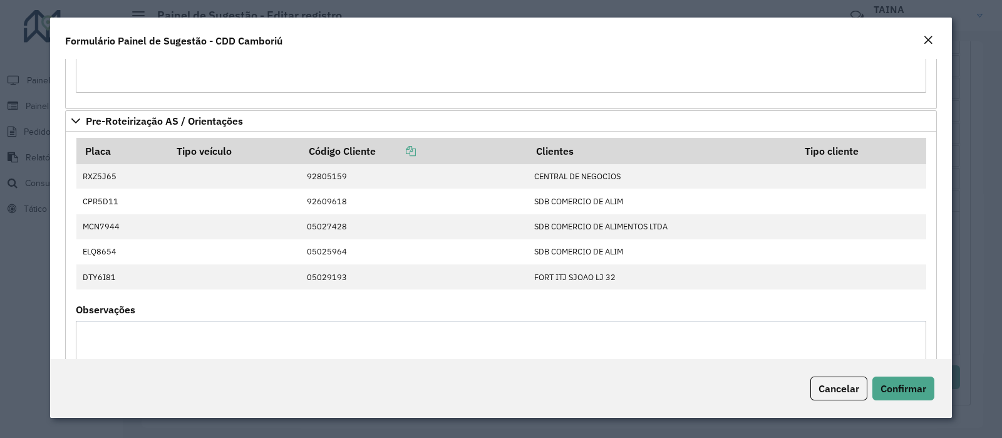
scroll to position [777, 0]
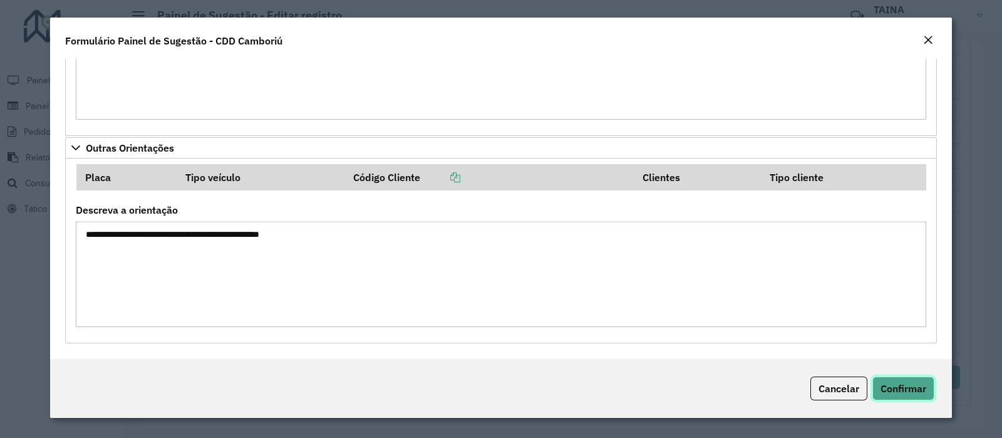
click at [930, 386] on button "Confirmar" at bounding box center [904, 388] width 62 height 24
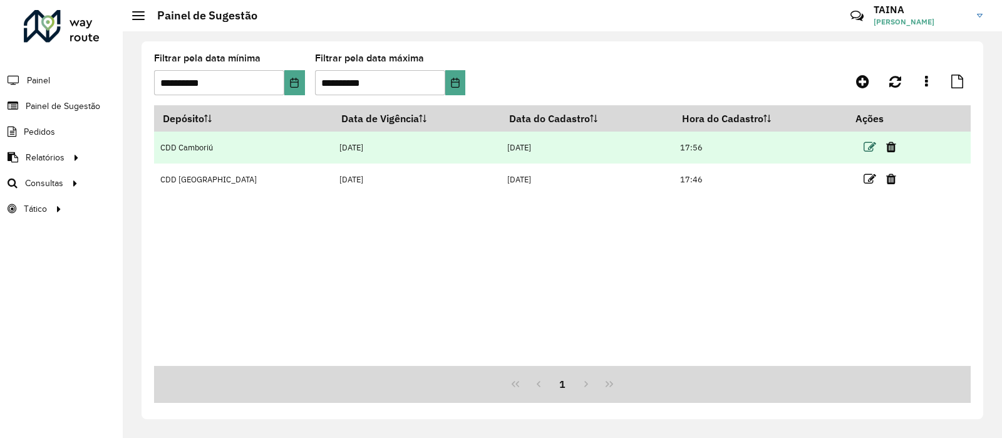
click at [864, 144] on icon at bounding box center [870, 147] width 13 height 13
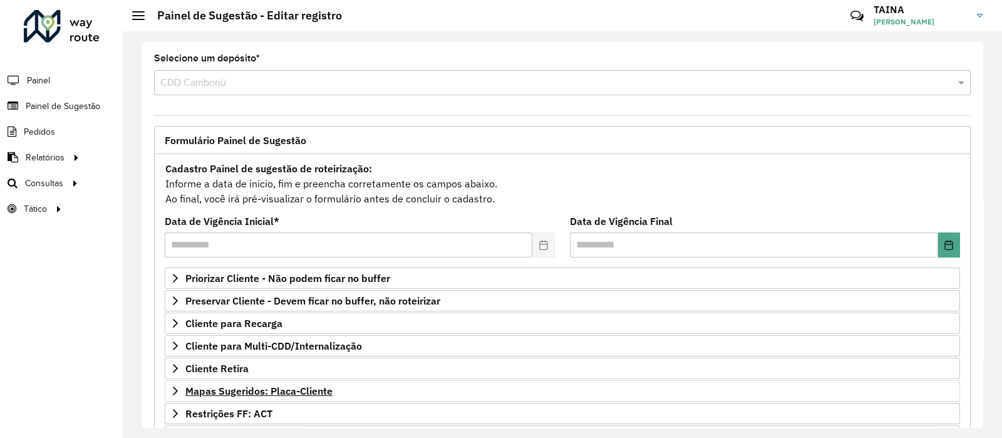
scroll to position [183, 0]
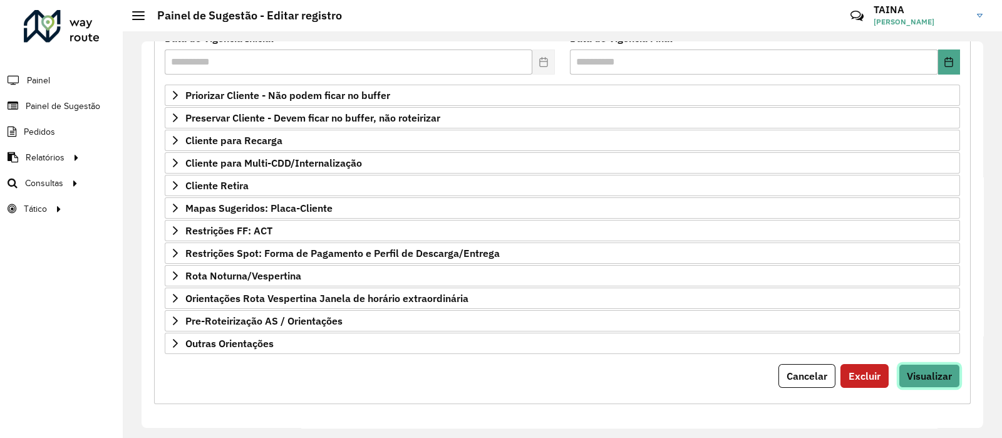
click at [930, 364] on button "Visualizar" at bounding box center [929, 376] width 61 height 24
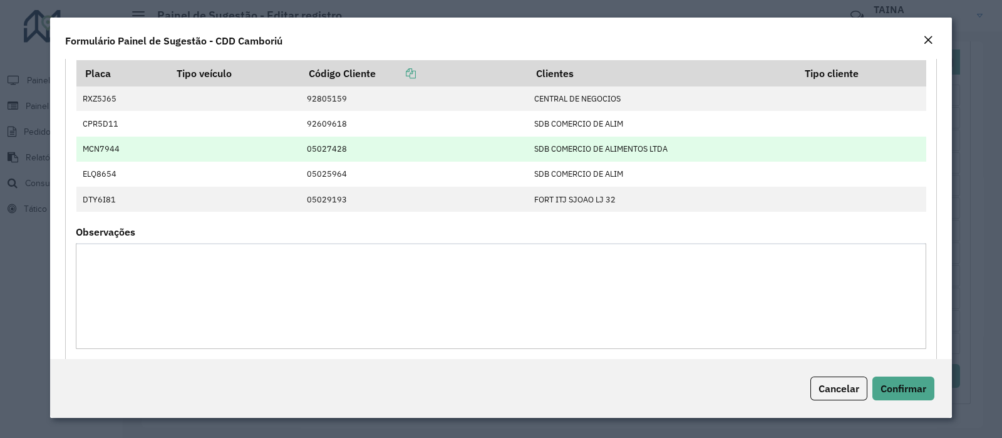
scroll to position [777, 0]
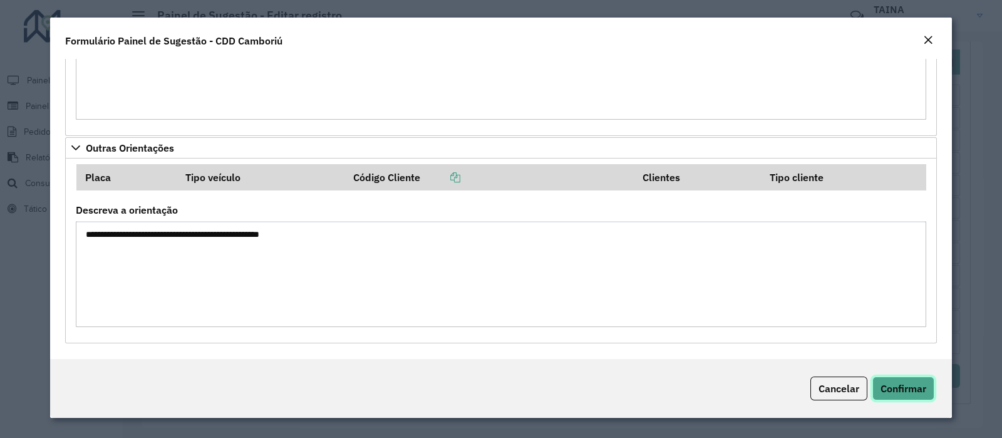
click at [897, 392] on span "Confirmar" at bounding box center [904, 388] width 46 height 13
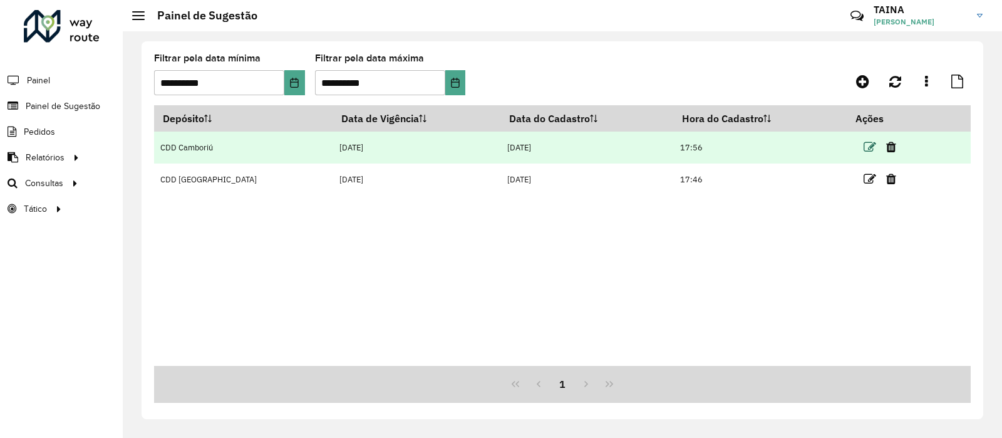
click at [864, 148] on icon at bounding box center [870, 147] width 13 height 13
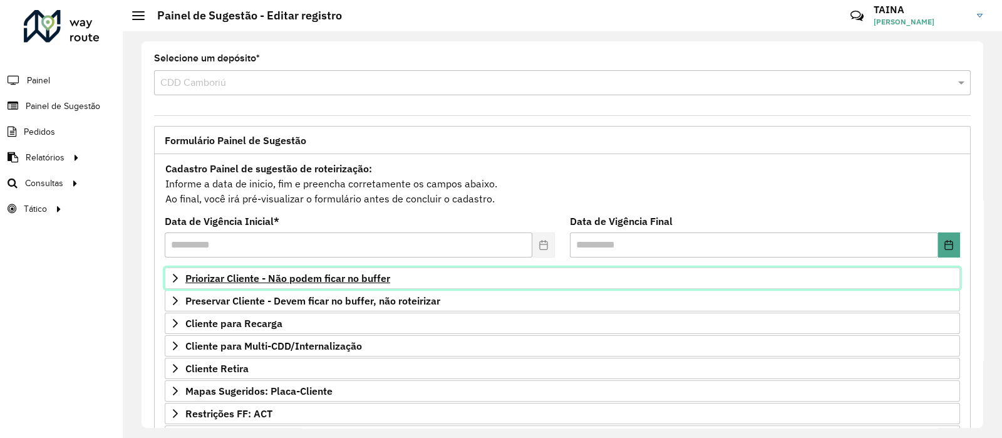
click at [341, 277] on span "Priorizar Cliente - Não podem ficar no buffer" at bounding box center [287, 278] width 205 height 10
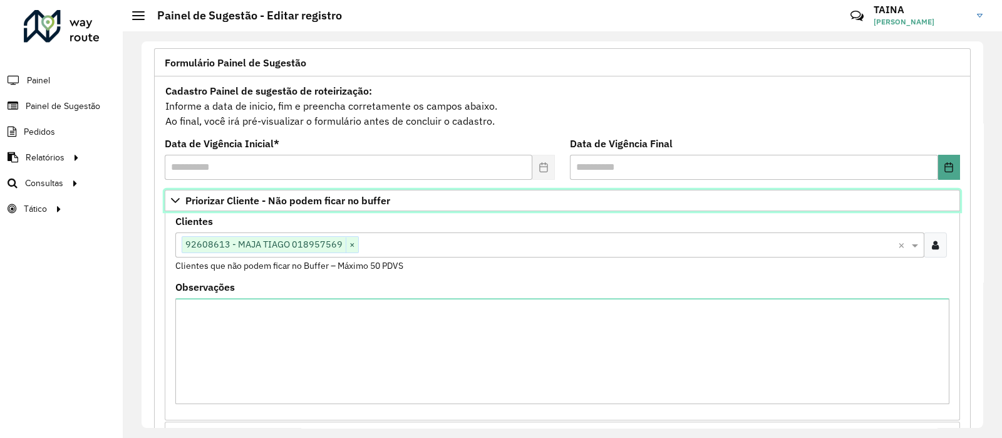
scroll to position [313, 0]
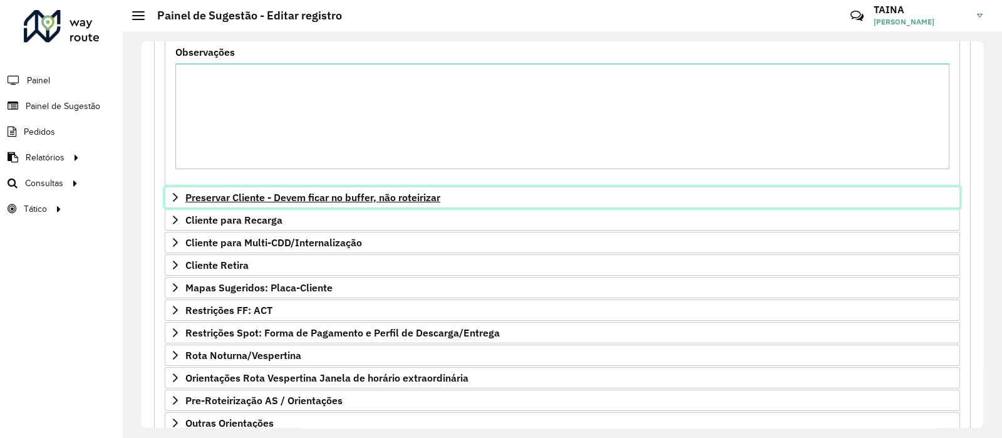
click at [310, 197] on span "Preservar Cliente - Devem ficar no buffer, não roteirizar" at bounding box center [312, 197] width 255 height 10
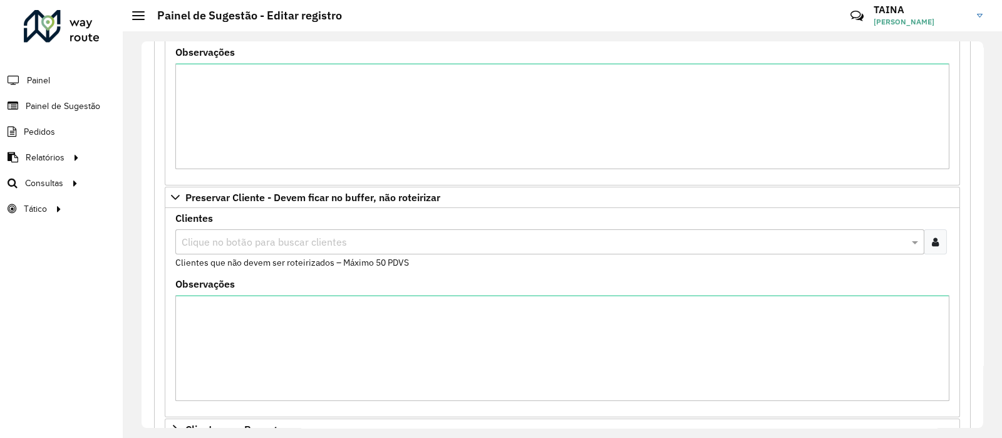
click at [334, 249] on input "text" at bounding box center [544, 242] width 730 height 15
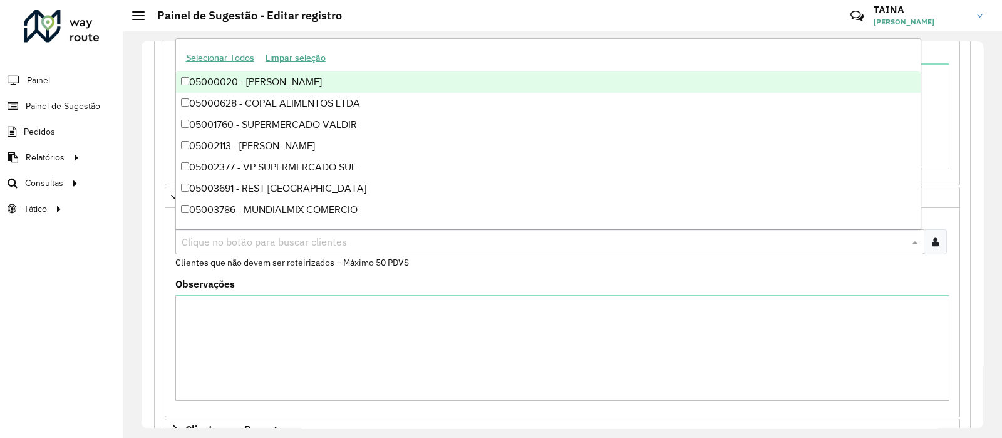
click at [303, 293] on div "Observações" at bounding box center [562, 340] width 774 height 122
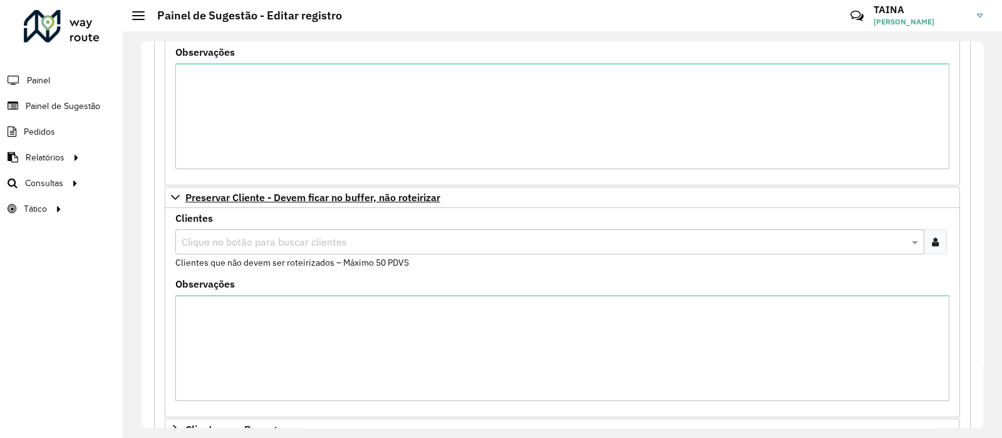
scroll to position [78, 0]
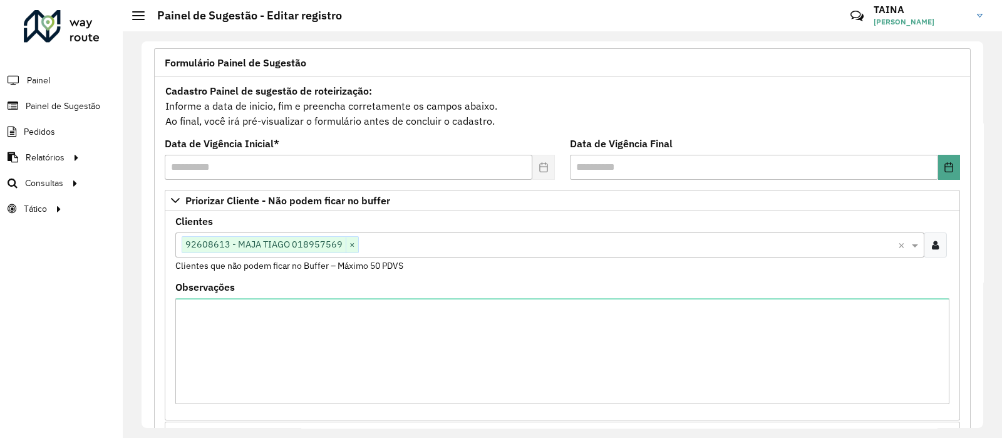
click at [439, 230] on div "Clientes Clique no botão para buscar clientes 92608613 - MAJA TIAGO 018957569 ×…" at bounding box center [562, 245] width 774 height 56
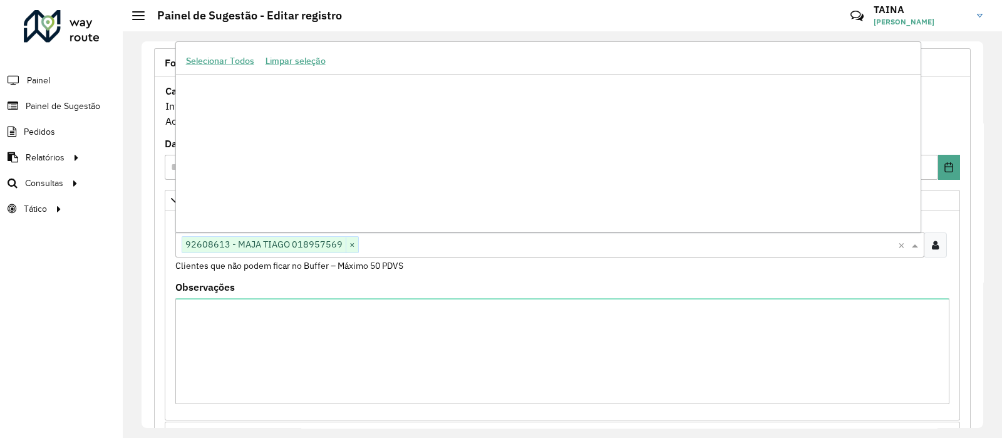
click at [442, 242] on input "text" at bounding box center [628, 245] width 539 height 15
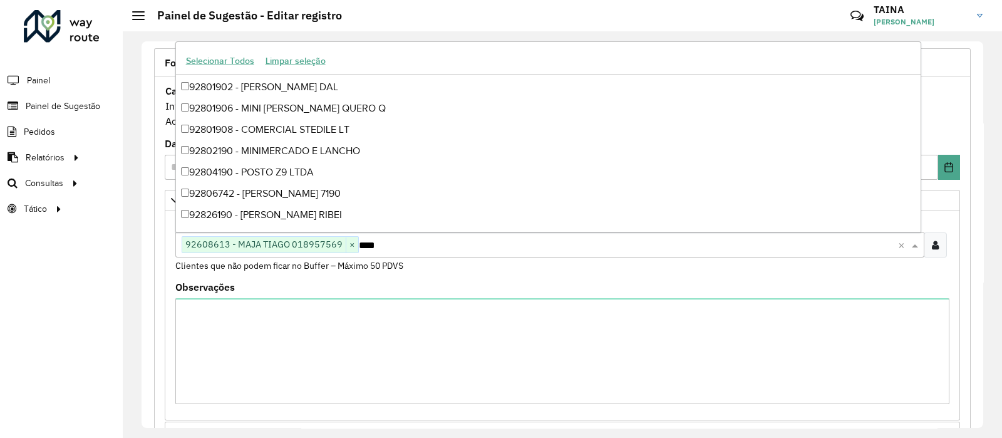
scroll to position [169, 0]
type input "*****"
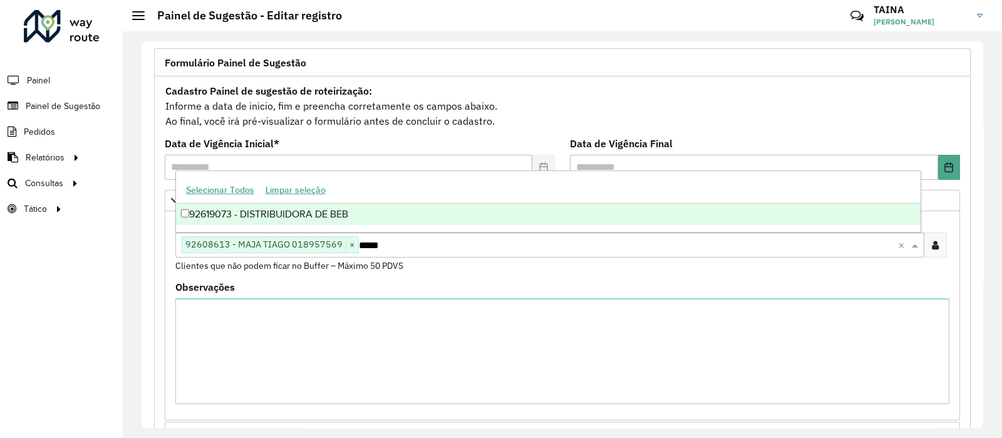
scroll to position [0, 0]
click at [451, 211] on div "92619073 - DISTRIBUIDORA DE BEB" at bounding box center [548, 214] width 745 height 21
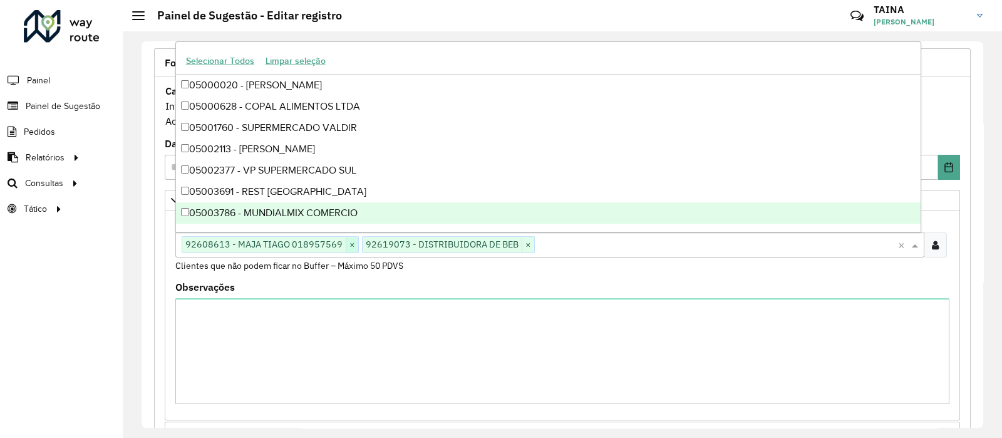
click at [348, 246] on span "×" at bounding box center [352, 244] width 13 height 15
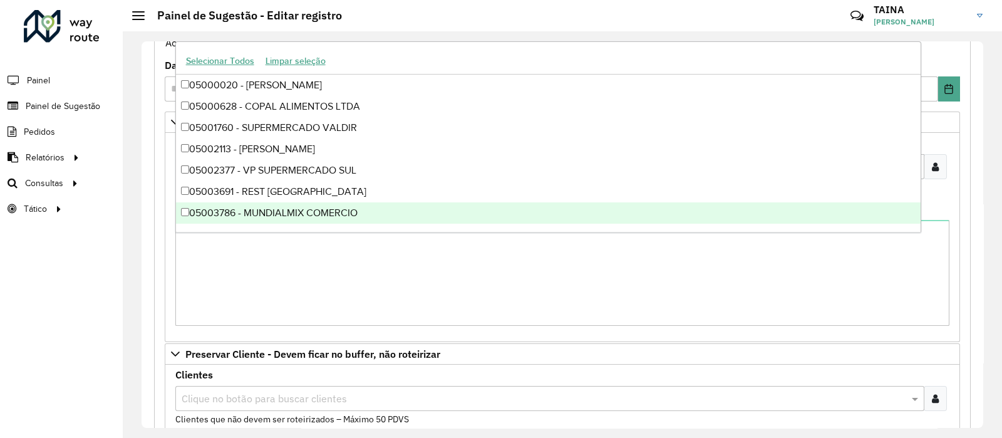
click at [326, 387] on div "Clique no botão para buscar clientes" at bounding box center [549, 398] width 749 height 25
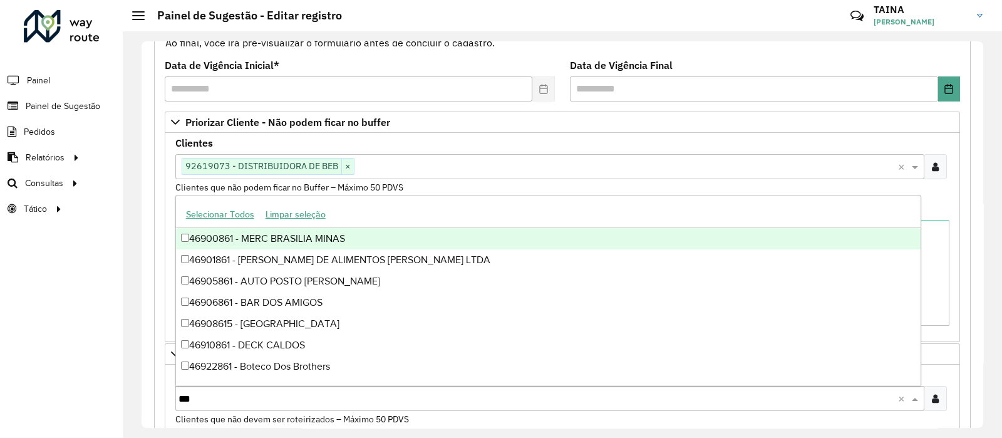
type input "****"
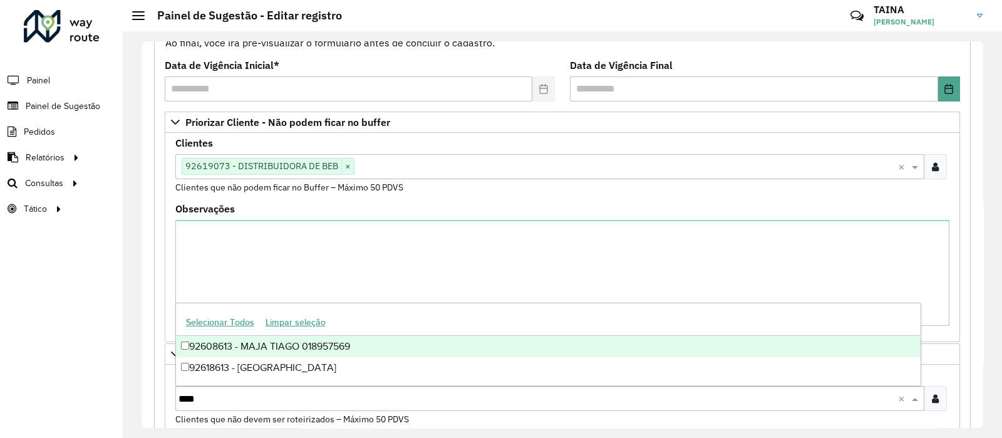
click at [341, 352] on div "92608613 - MAJA TIAGO 018957569" at bounding box center [548, 346] width 745 height 21
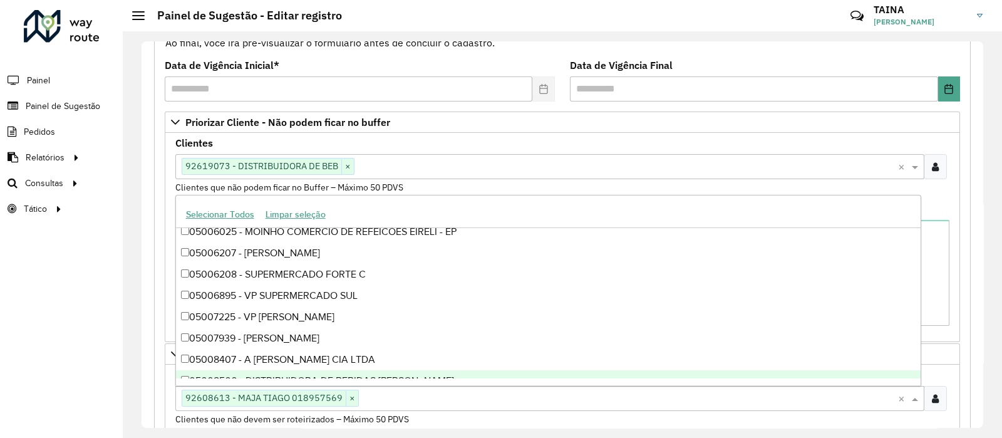
click at [161, 374] on div "**********" at bounding box center [562, 423] width 817 height 851
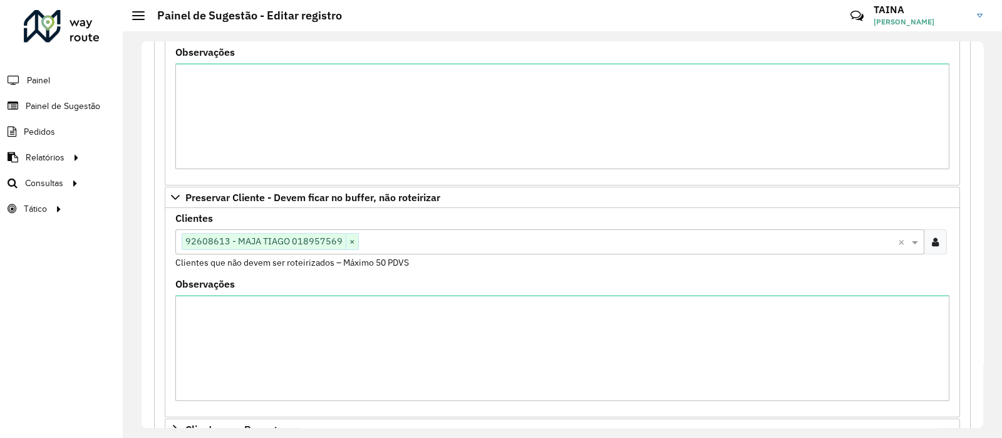
scroll to position [603, 0]
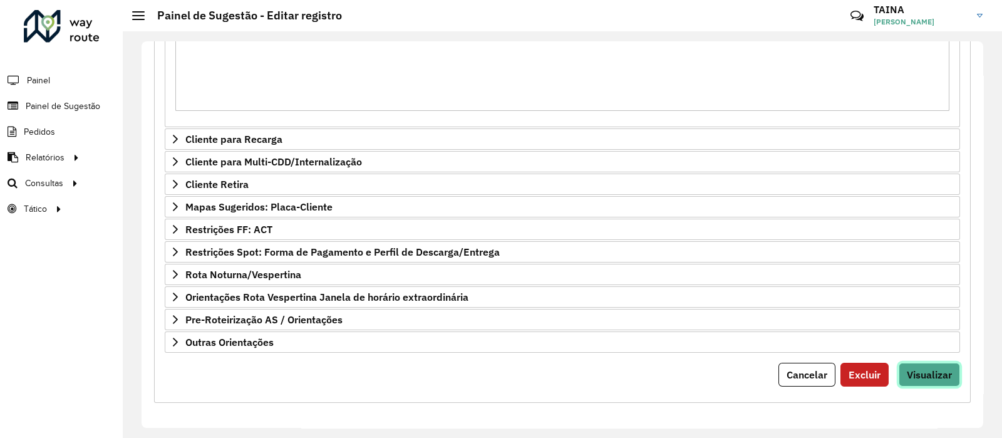
click at [925, 379] on button "Visualizar" at bounding box center [929, 375] width 61 height 24
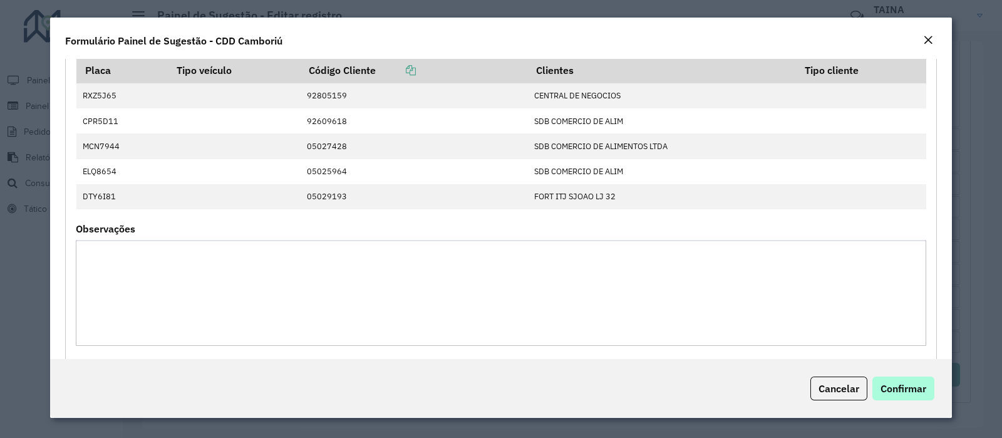
scroll to position [861, 0]
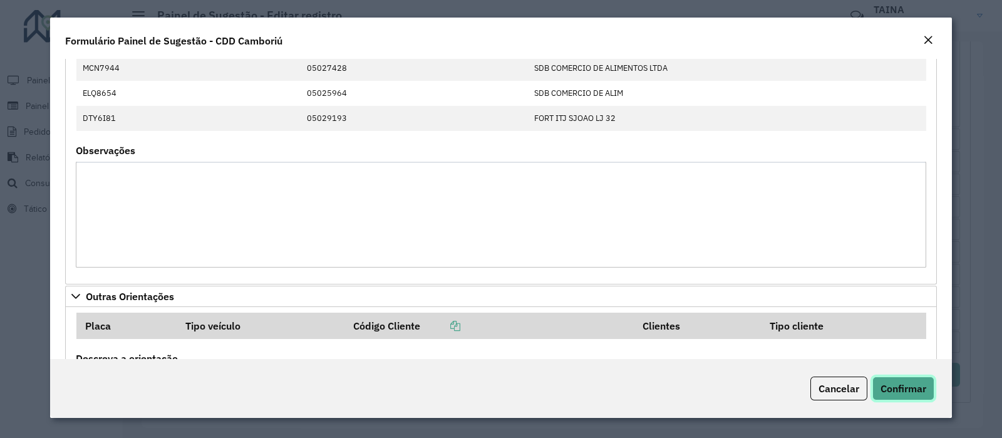
click at [903, 393] on span "Confirmar" at bounding box center [904, 388] width 46 height 13
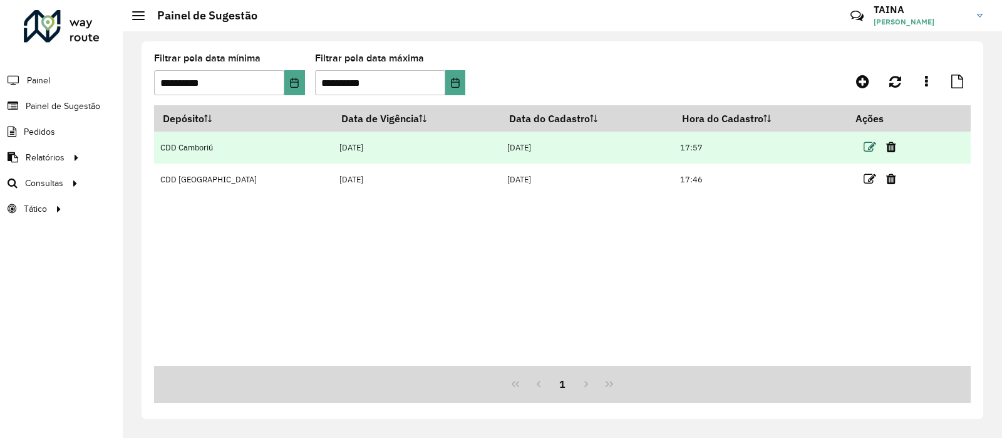
click at [864, 143] on icon at bounding box center [870, 147] width 13 height 13
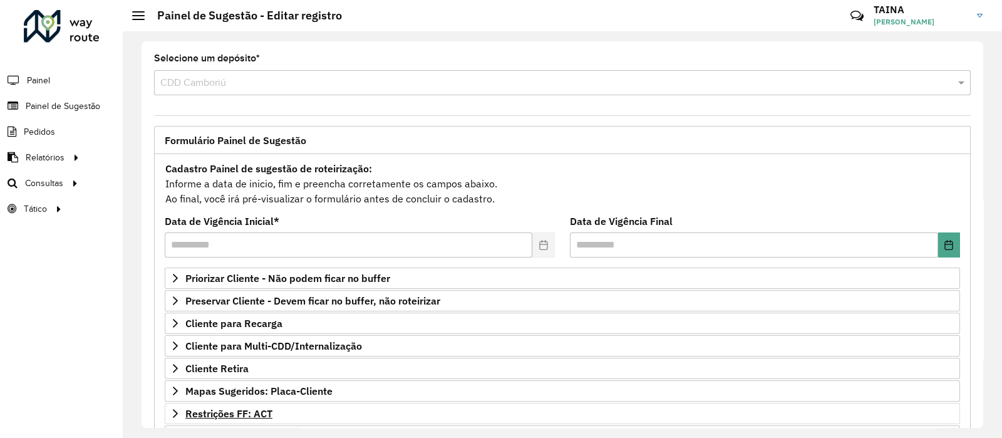
scroll to position [183, 0]
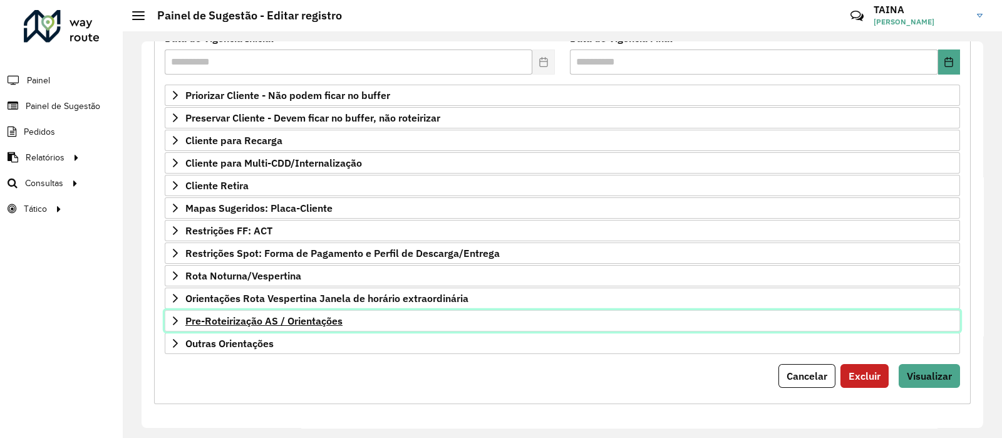
click at [269, 316] on span "Pre-Roteirização AS / Orientações" at bounding box center [263, 321] width 157 height 10
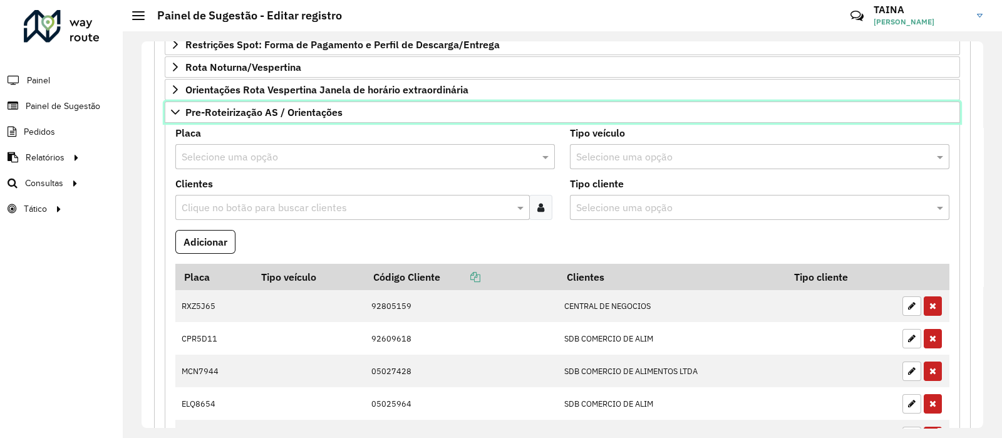
scroll to position [665, 0]
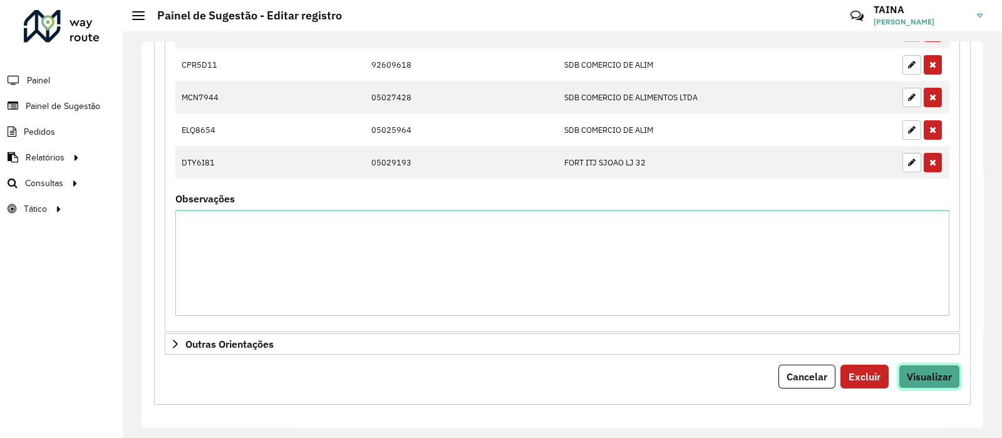
click at [915, 370] on span "Visualizar" at bounding box center [929, 376] width 45 height 13
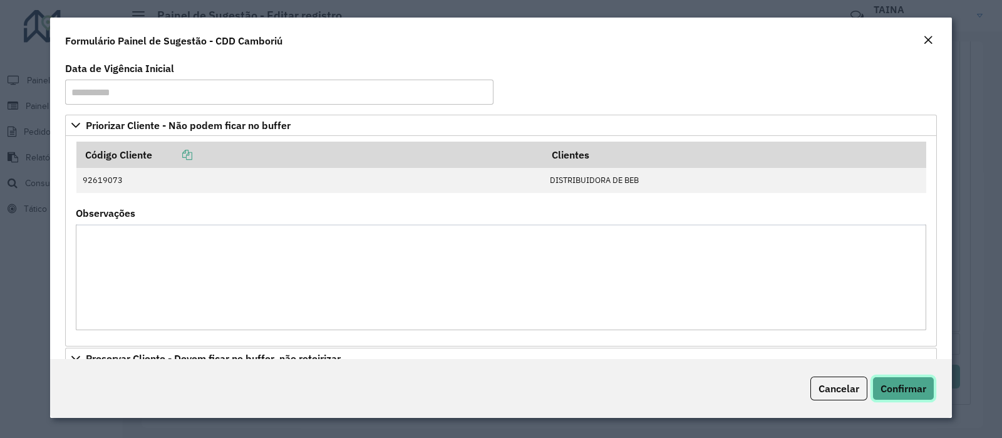
click at [911, 389] on span "Confirmar" at bounding box center [904, 388] width 46 height 13
